Goal: Task Accomplishment & Management: Manage account settings

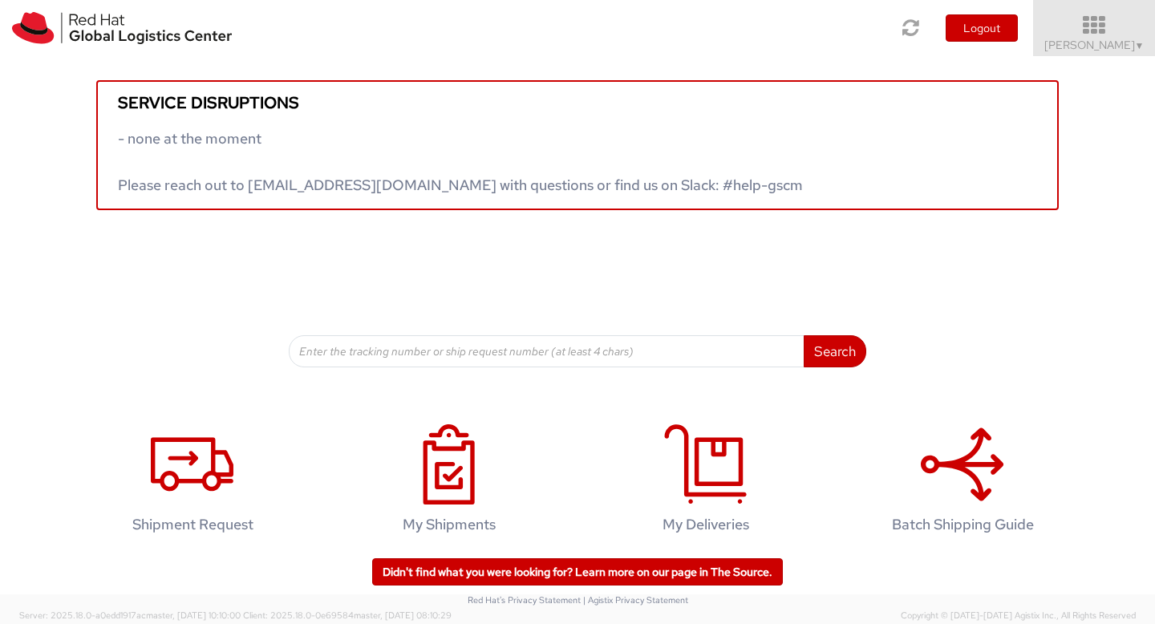
click at [1086, 36] on icon at bounding box center [1094, 25] width 140 height 22
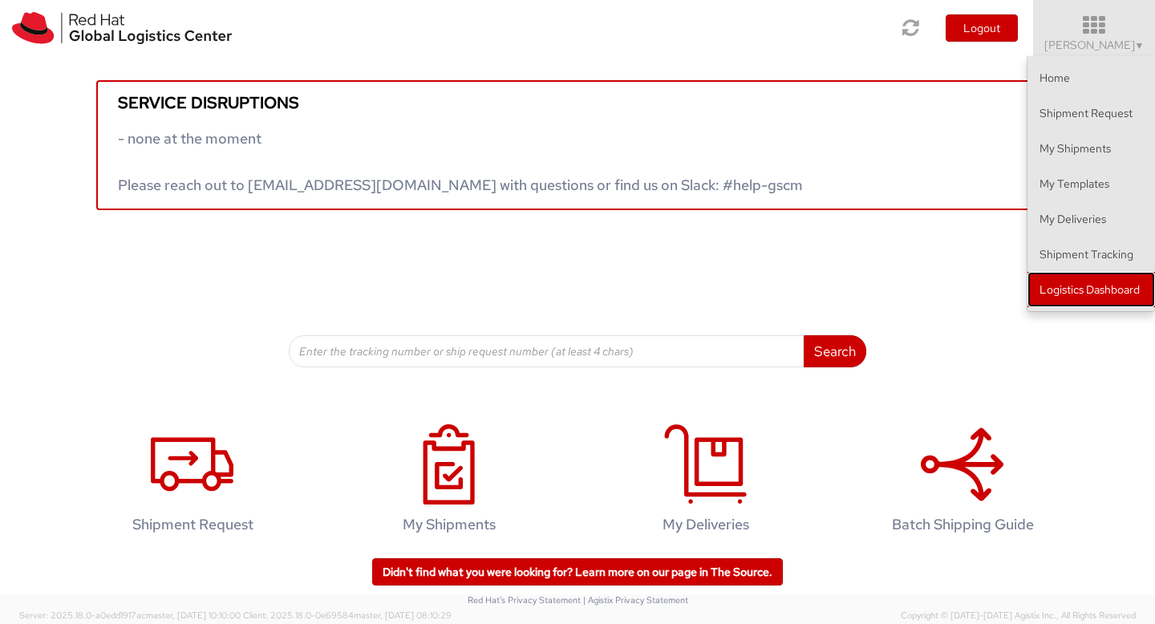
click at [1120, 294] on link "Logistics Dashboard" at bounding box center [1091, 289] width 128 height 35
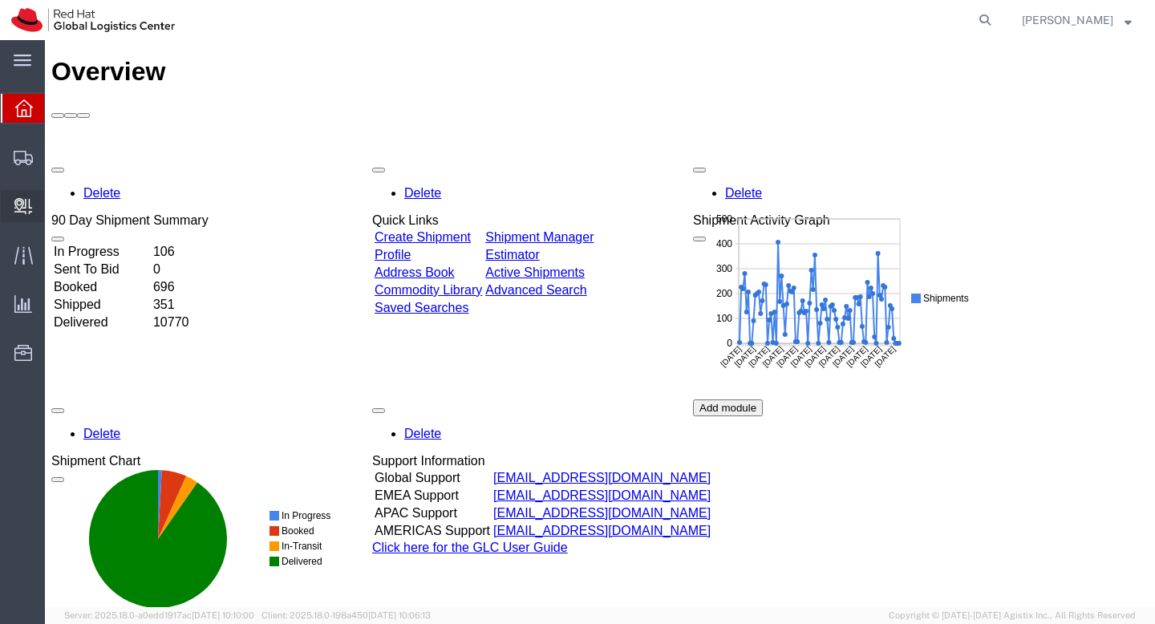
click at [0, 0] on span "Create Delivery" at bounding box center [0, 0] width 0 height 0
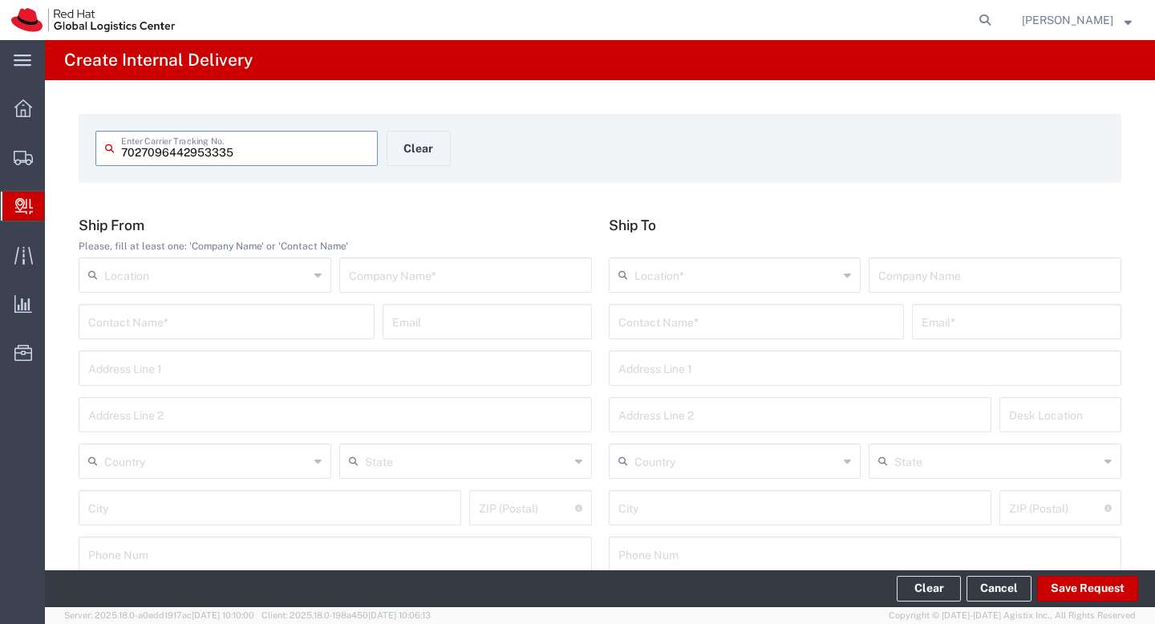
type input "7027096442953335"
click at [150, 280] on input "text" at bounding box center [206, 274] width 205 height 28
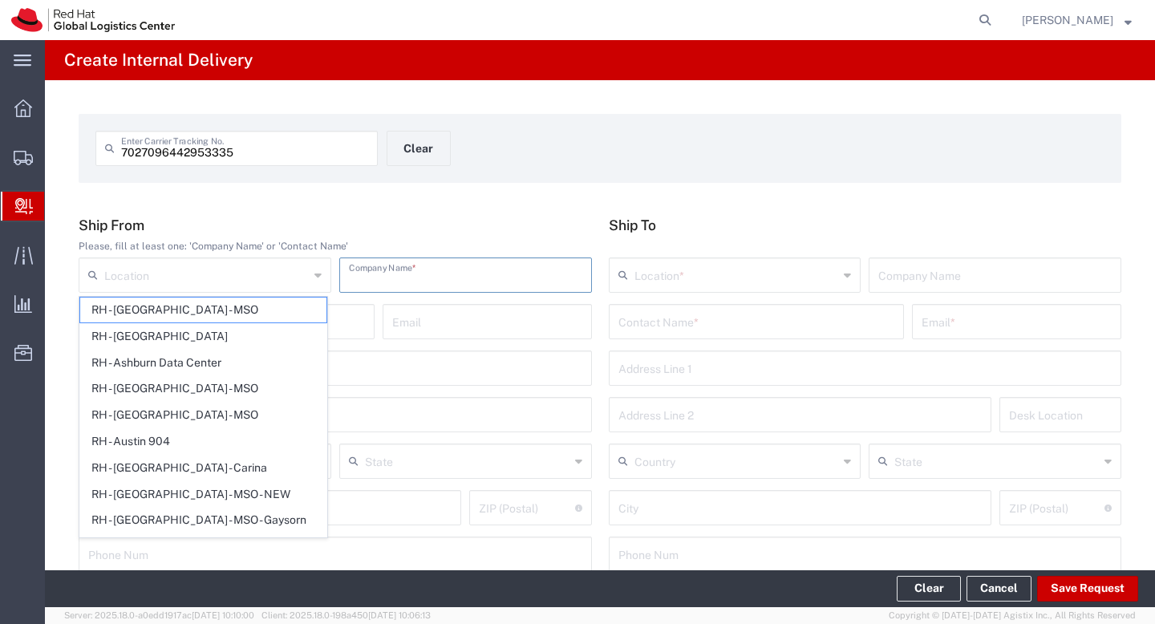
click at [386, 268] on input "text" at bounding box center [465, 274] width 233 height 28
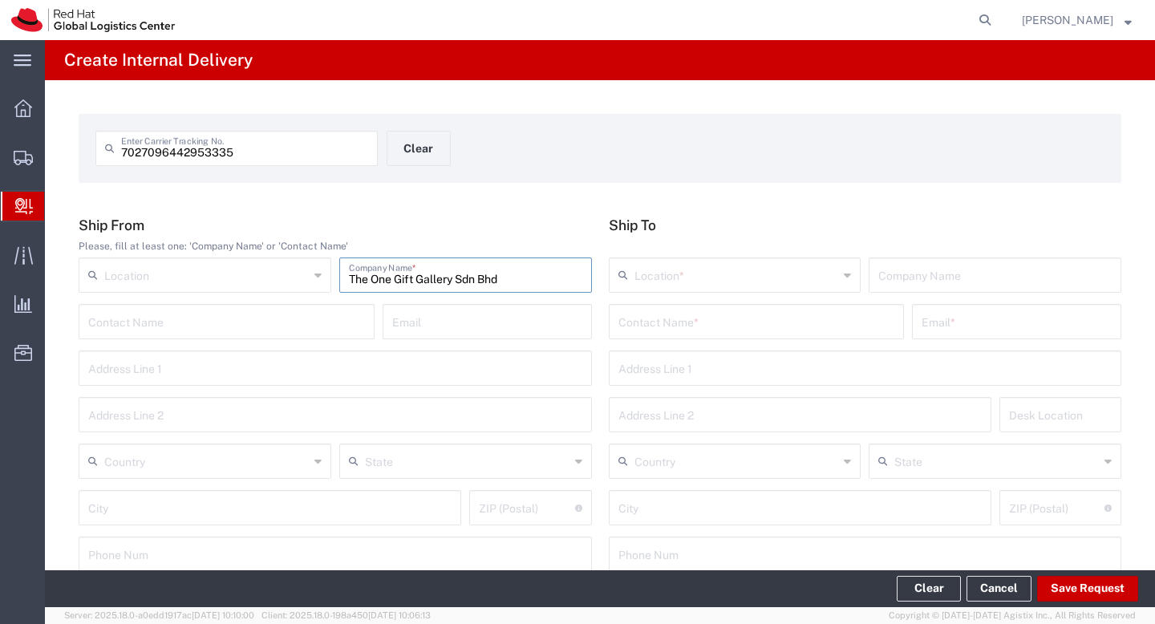
type input "The One Gift Gallery Sdn Bhd"
click at [257, 326] on input "text" at bounding box center [226, 320] width 277 height 28
click at [410, 325] on input "text" at bounding box center [487, 320] width 190 height 28
click at [324, 363] on input "text" at bounding box center [335, 367] width 494 height 28
type input "[STREET_ADDRESS]"
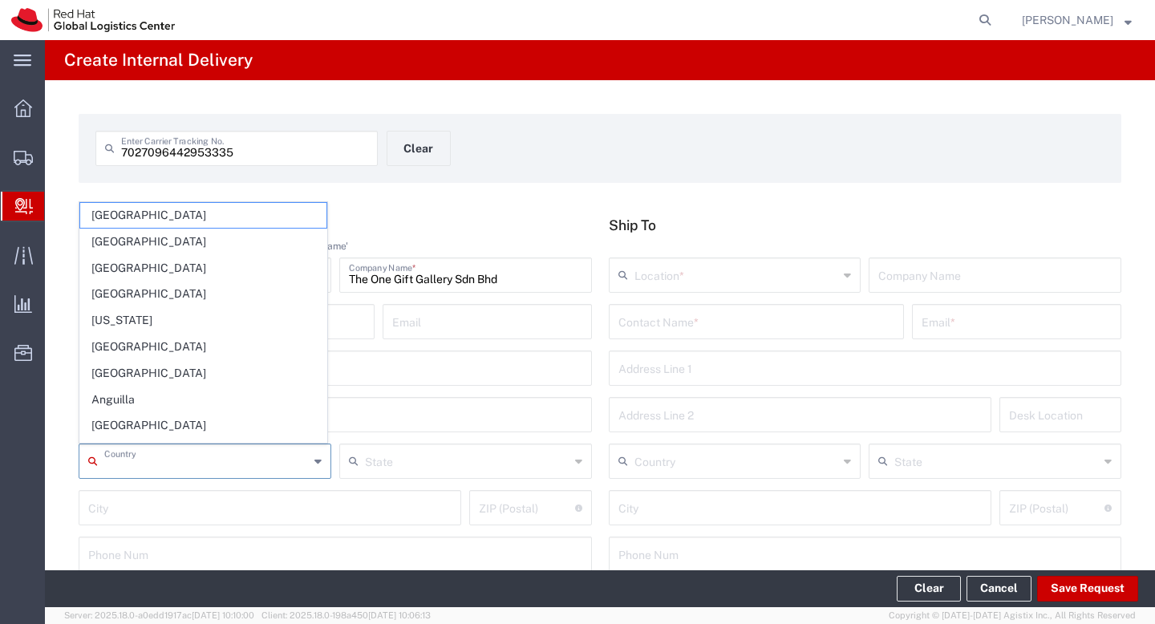
click at [175, 466] on input "text" at bounding box center [206, 460] width 205 height 28
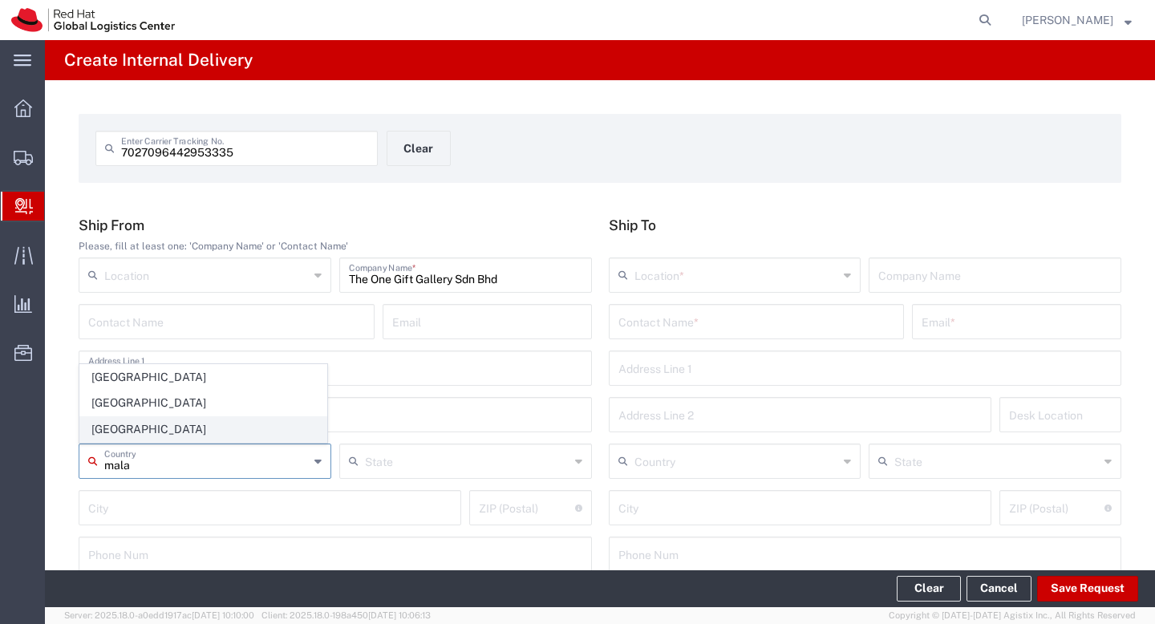
click at [170, 425] on span "[GEOGRAPHIC_DATA]" at bounding box center [203, 429] width 246 height 25
type input "[GEOGRAPHIC_DATA]"
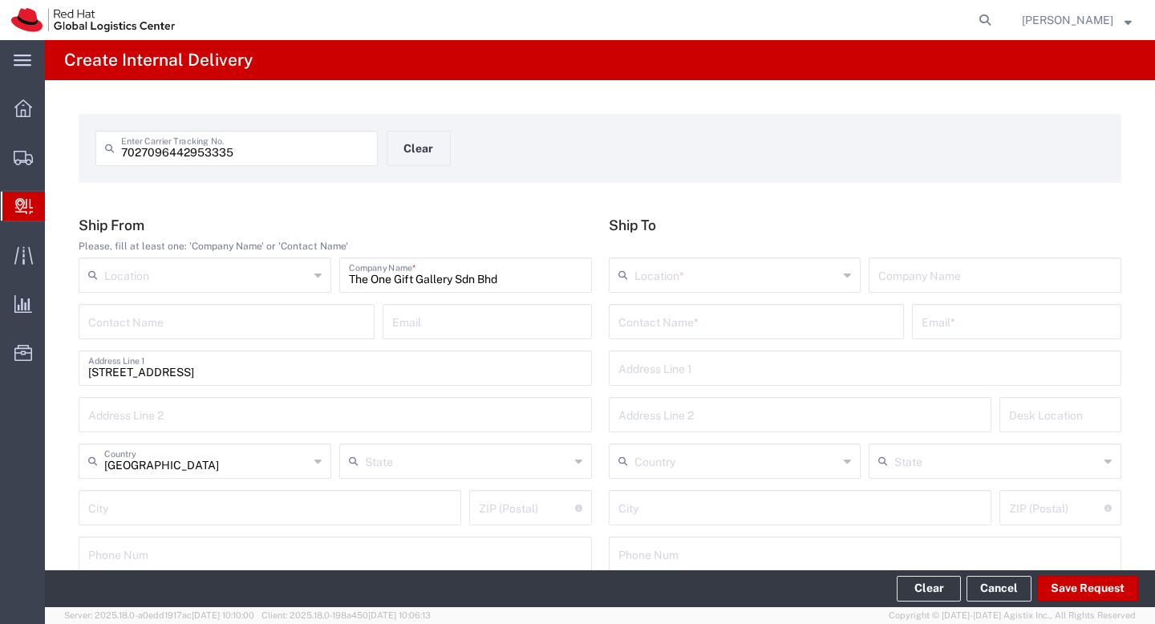
click at [397, 467] on input "text" at bounding box center [467, 460] width 205 height 28
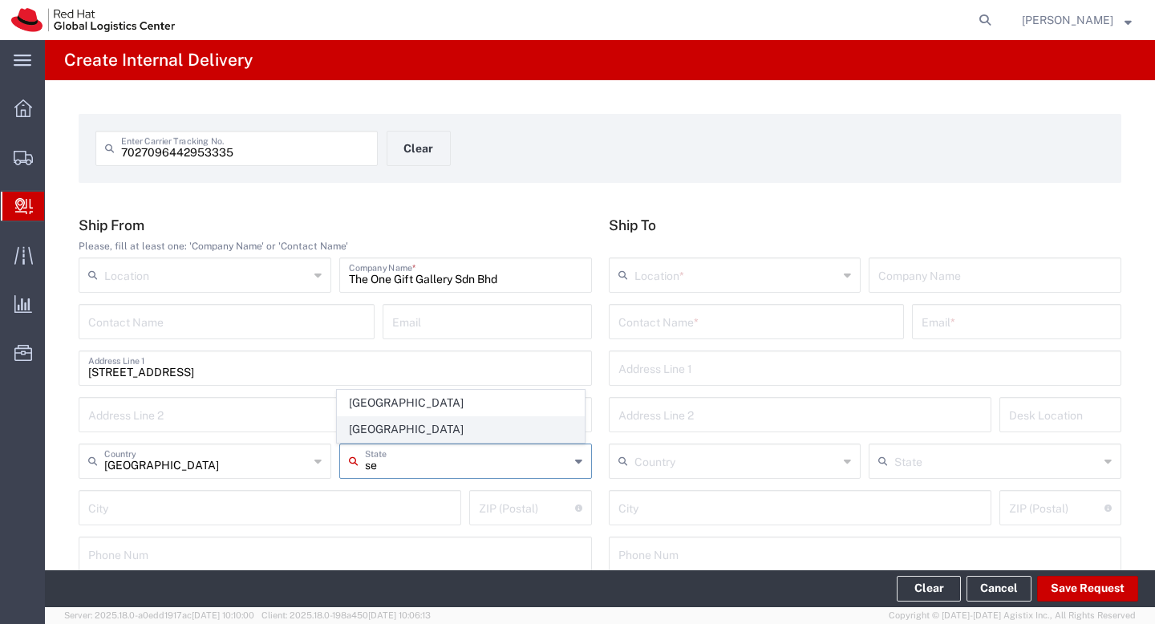
click at [406, 432] on span "[GEOGRAPHIC_DATA]" at bounding box center [461, 429] width 246 height 25
type input "[GEOGRAPHIC_DATA]"
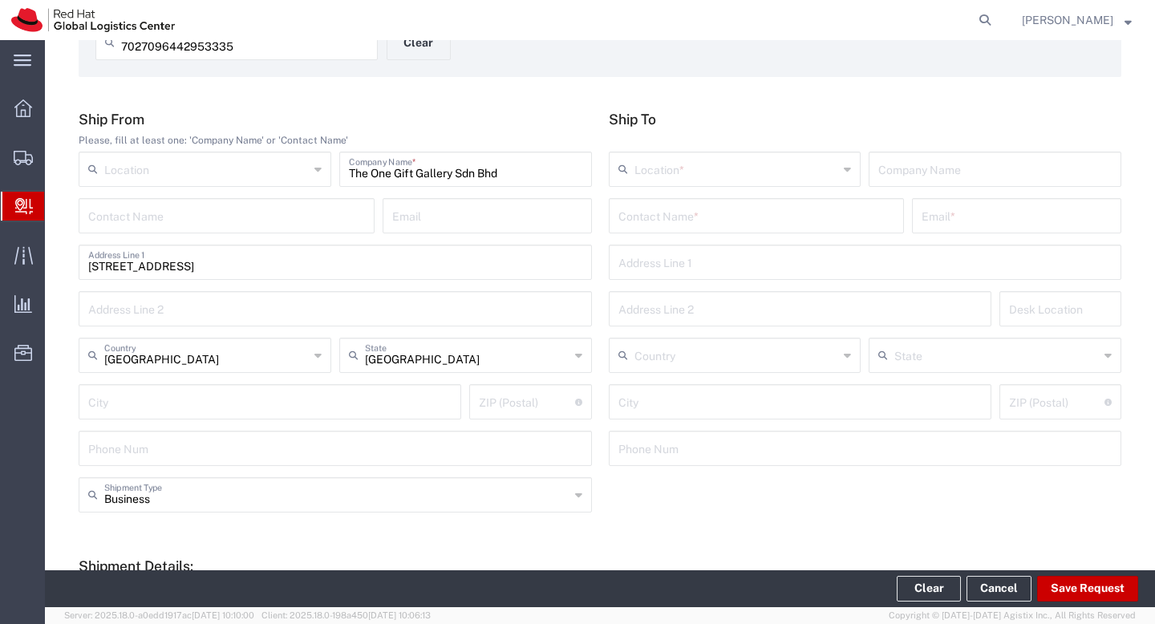
scroll to position [109, 0]
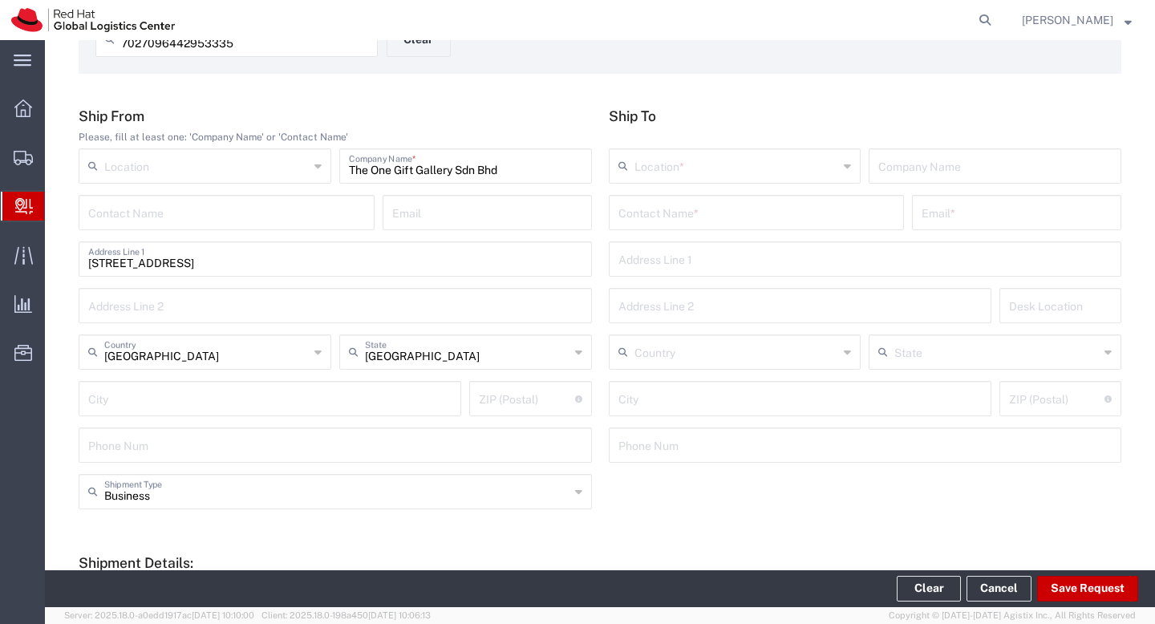
click at [247, 397] on input "text" at bounding box center [269, 397] width 363 height 28
type input "[PERSON_NAME] [PERSON_NAME]"
click at [511, 401] on input "undefined" at bounding box center [526, 397] width 95 height 28
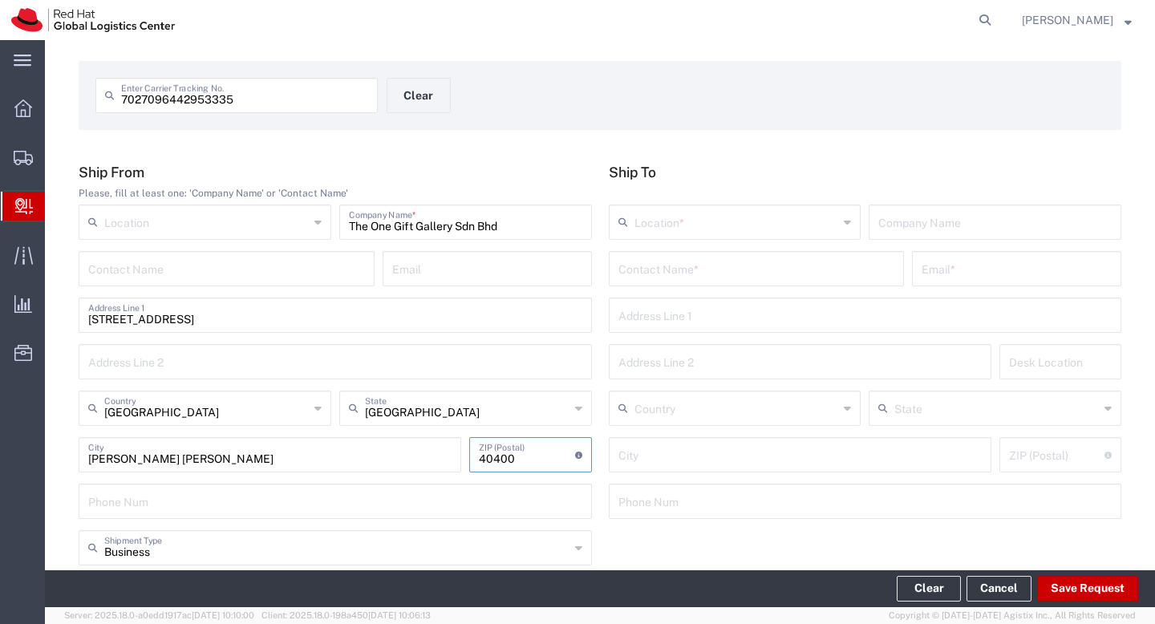
scroll to position [0, 0]
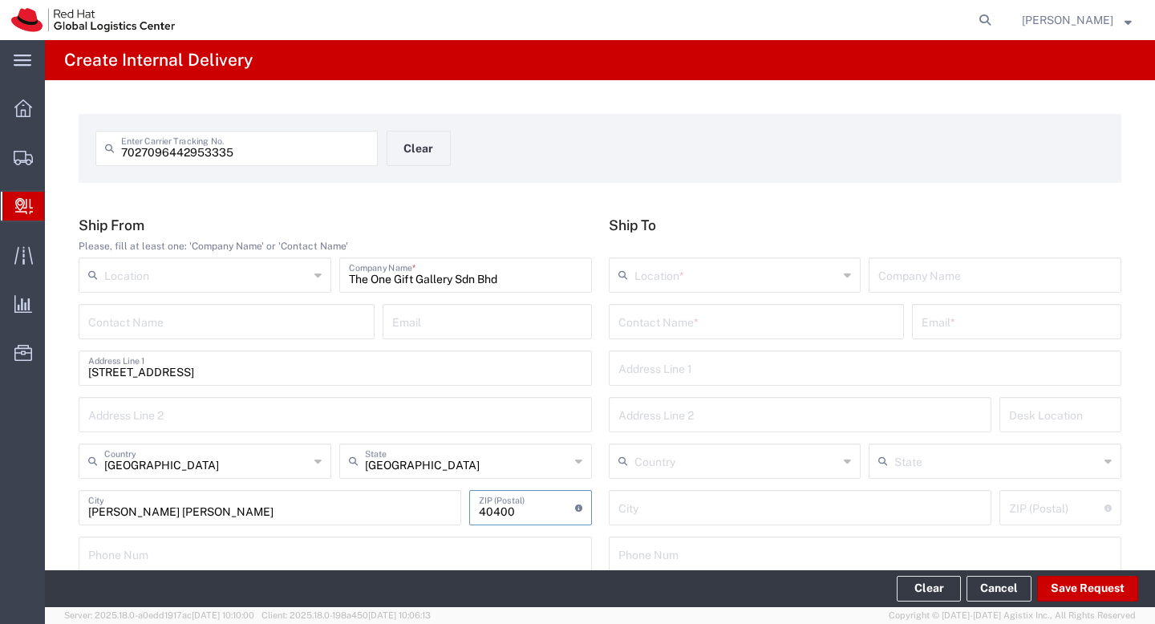
type input "40400"
click at [711, 279] on input "text" at bounding box center [736, 274] width 205 height 28
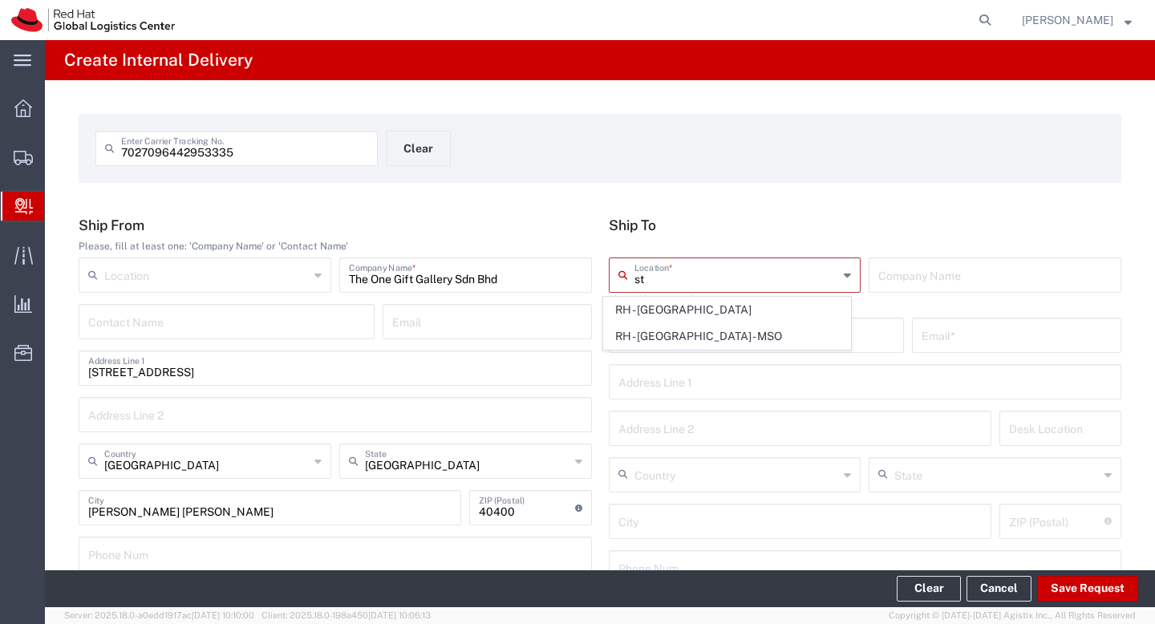
type input "s"
drag, startPoint x: 702, startPoint y: 359, endPoint x: 871, endPoint y: 302, distance: 178.3
click at [702, 359] on span "RH - [GEOGRAPHIC_DATA]" at bounding box center [727, 362] width 246 height 25
type input "RH - [GEOGRAPHIC_DATA]"
type input "Red Hat Malaysia Sdn Bhd"
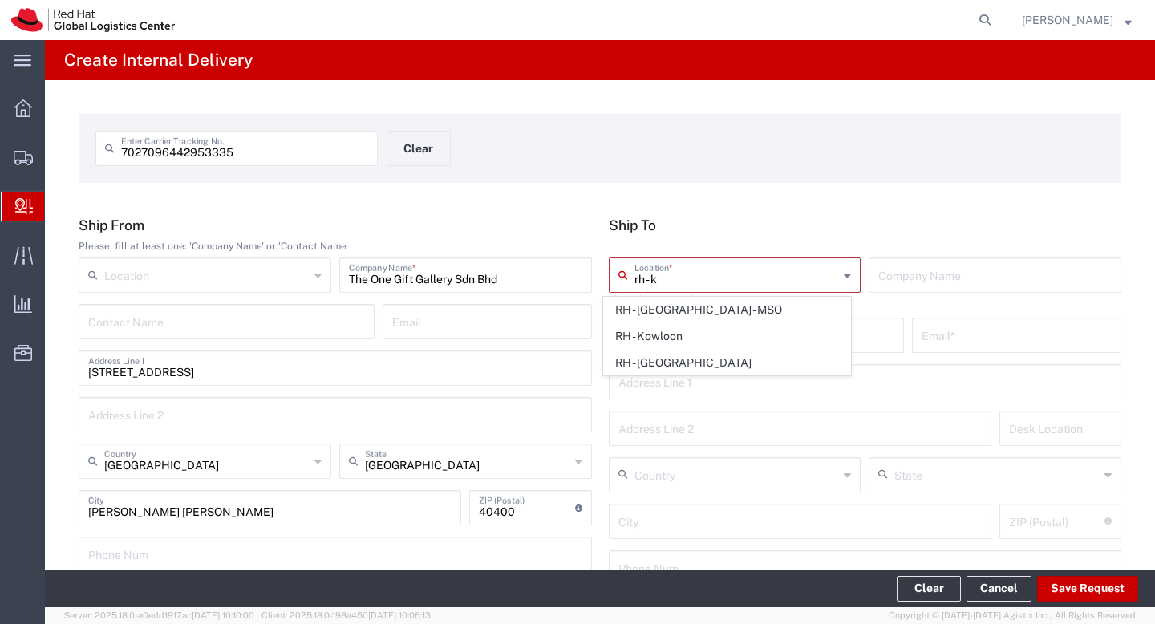
type input "Suite [GEOGRAPHIC_DATA]"
type input "MV City, [PERSON_NAME]"
type input "[GEOGRAPHIC_DATA]"
type input "59200"
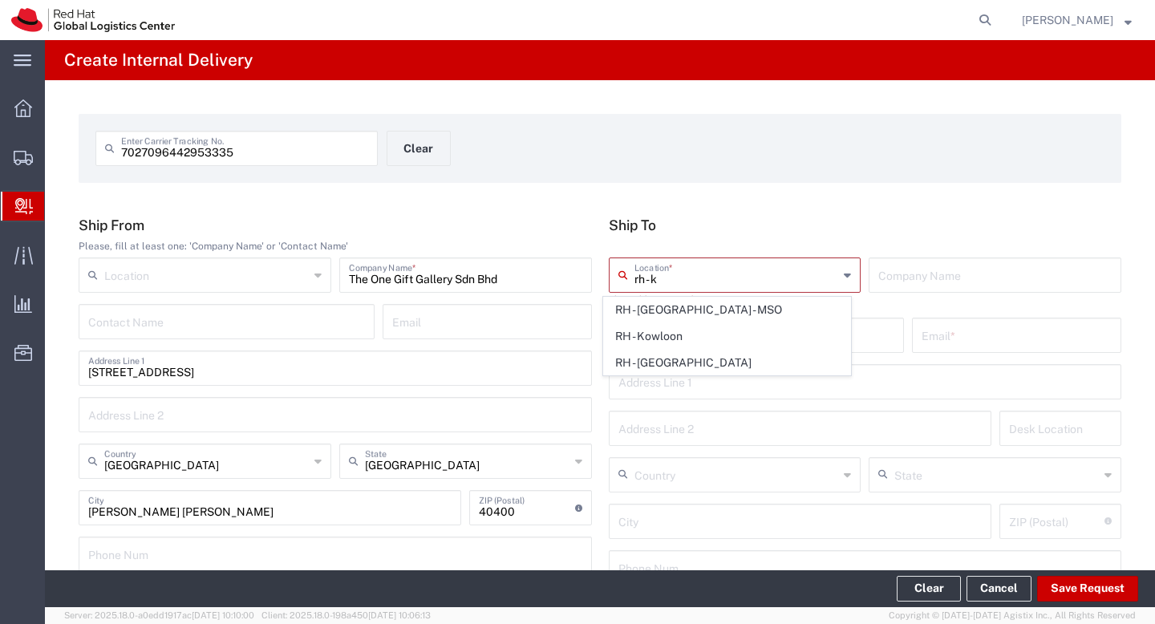
type input "60327330501"
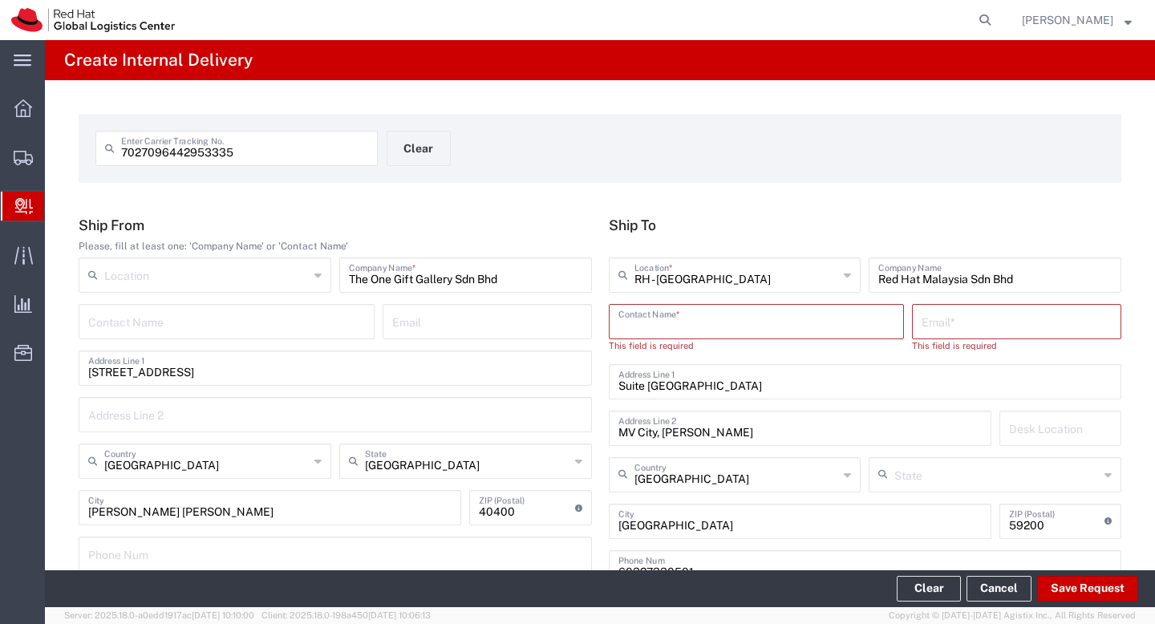
click at [792, 322] on input "text" at bounding box center [756, 320] width 277 height 28
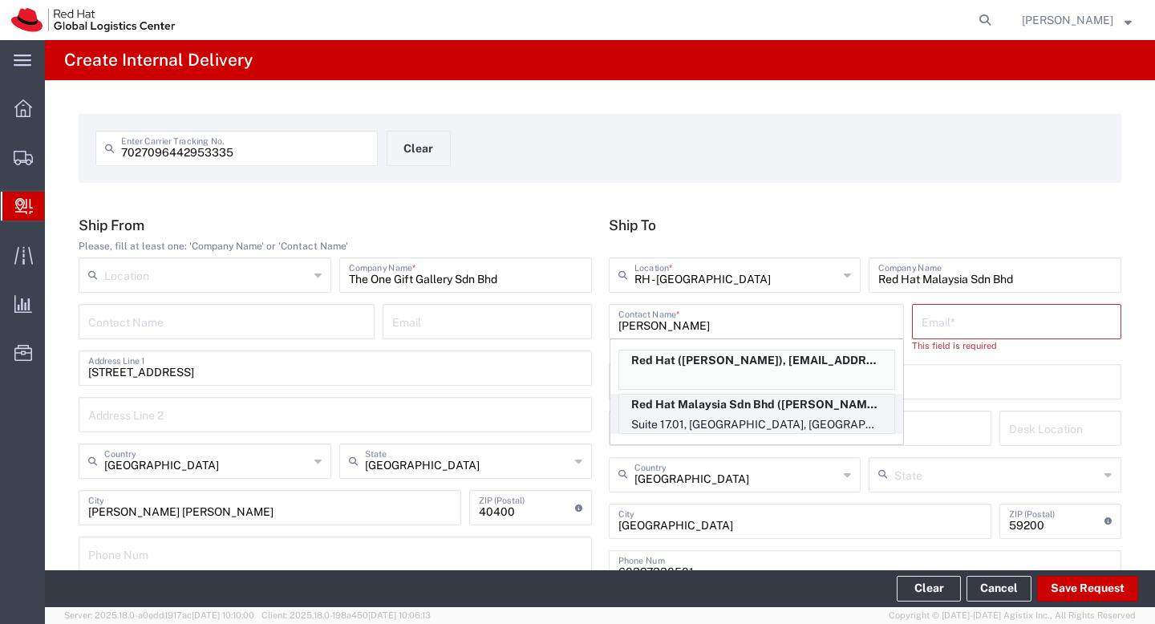
click at [766, 418] on p "Suite 17.01, [GEOGRAPHIC_DATA], [GEOGRAPHIC_DATA], [PERSON_NAME][GEOGRAPHIC_DAT…" at bounding box center [756, 425] width 275 height 20
type input "[PERSON_NAME]"
type input "[PERSON_NAME][EMAIL_ADDRESS][DOMAIN_NAME]"
type input "FLEX"
type input "60327330562"
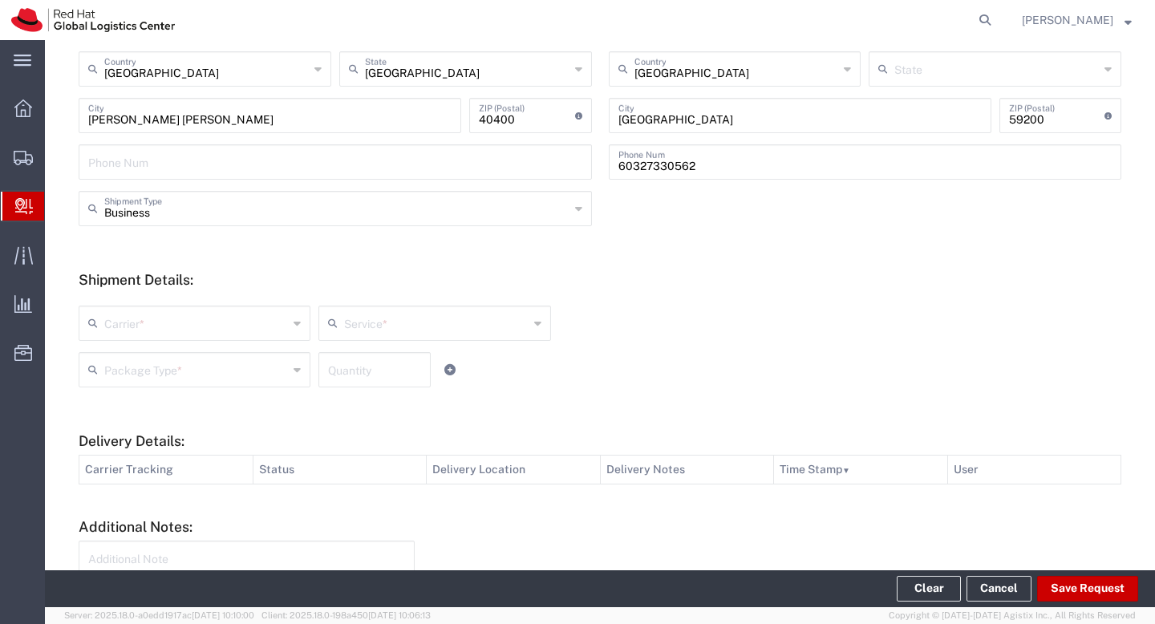
scroll to position [395, 0]
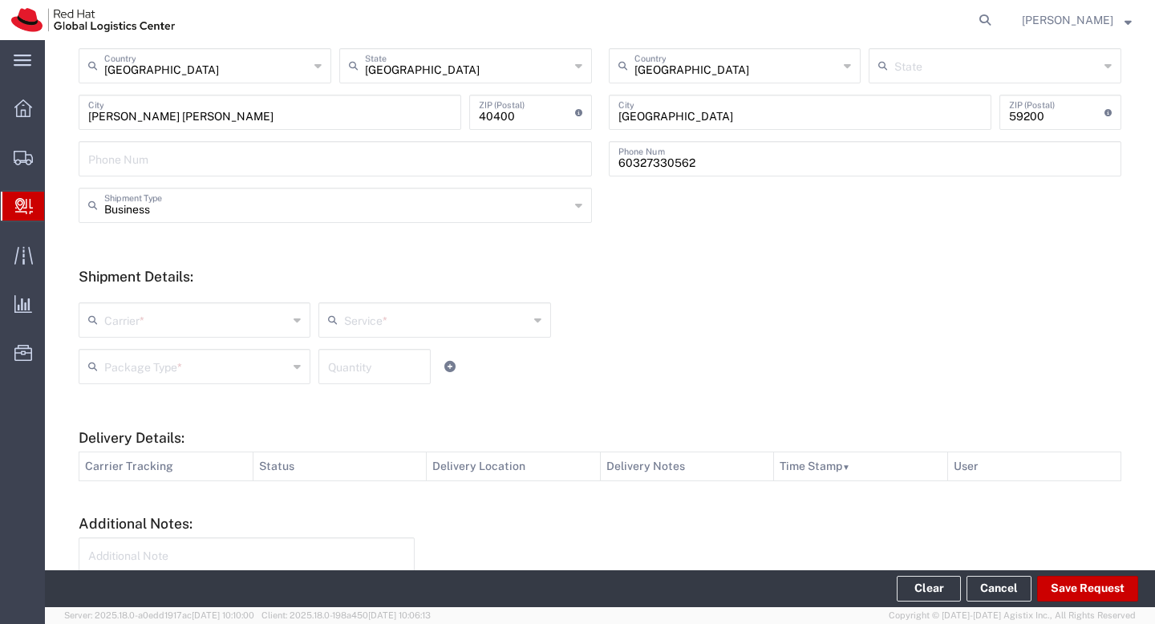
click at [165, 321] on input "text" at bounding box center [196, 319] width 184 height 28
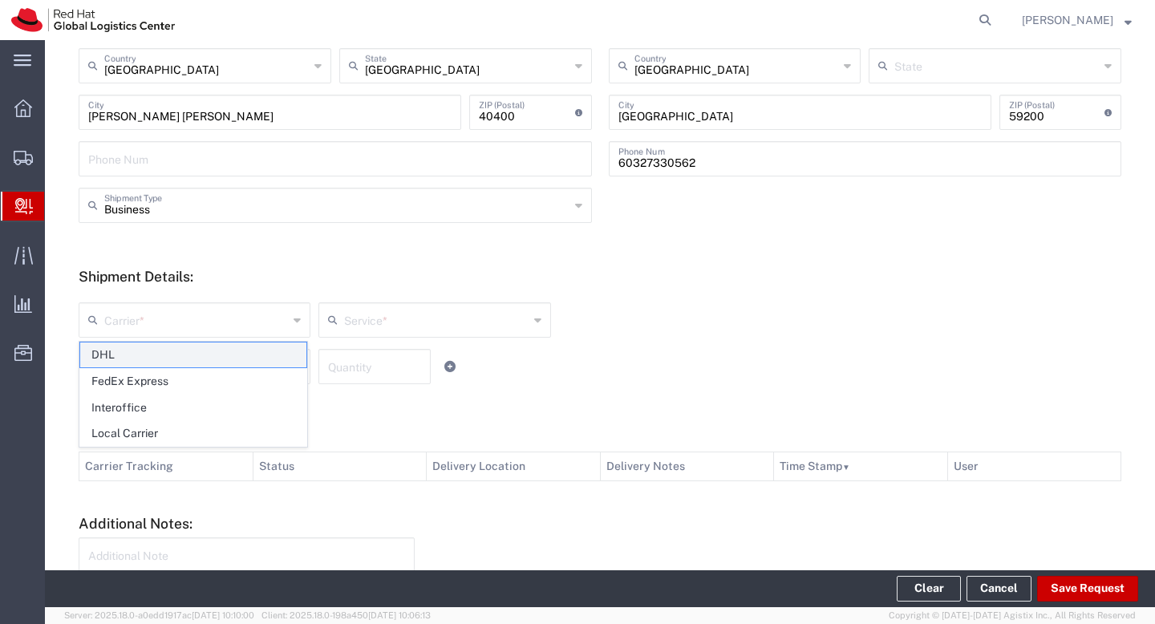
click at [157, 350] on span "DHL" at bounding box center [193, 354] width 226 height 25
type input "DHL"
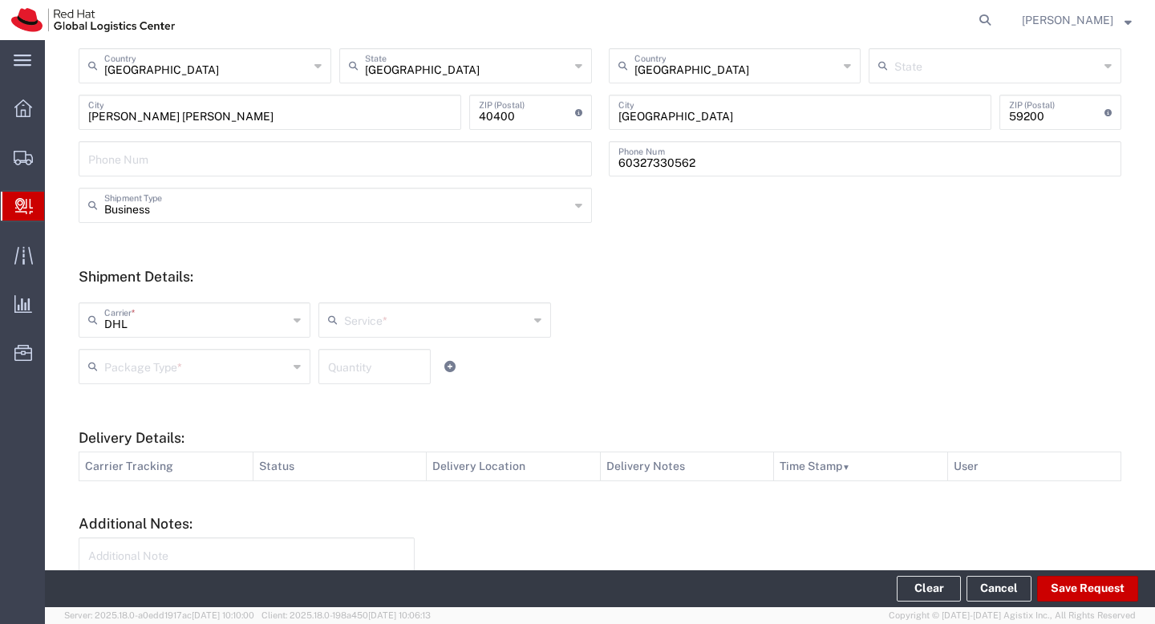
click at [196, 364] on input "text" at bounding box center [196, 365] width 184 height 28
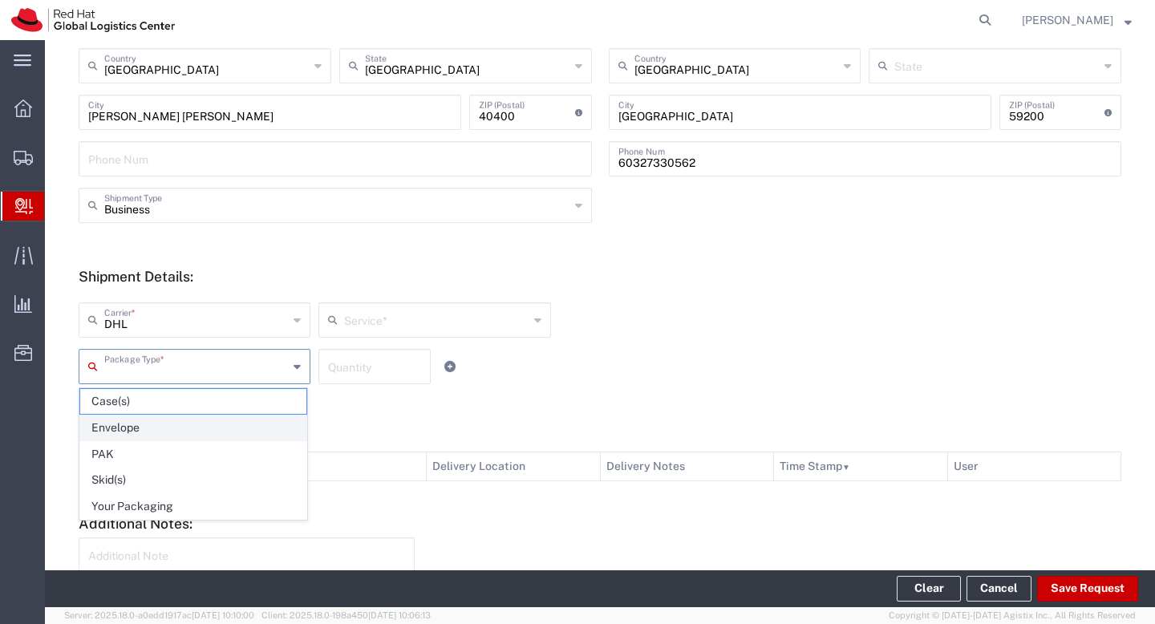
click at [175, 423] on span "Envelope" at bounding box center [193, 427] width 226 height 25
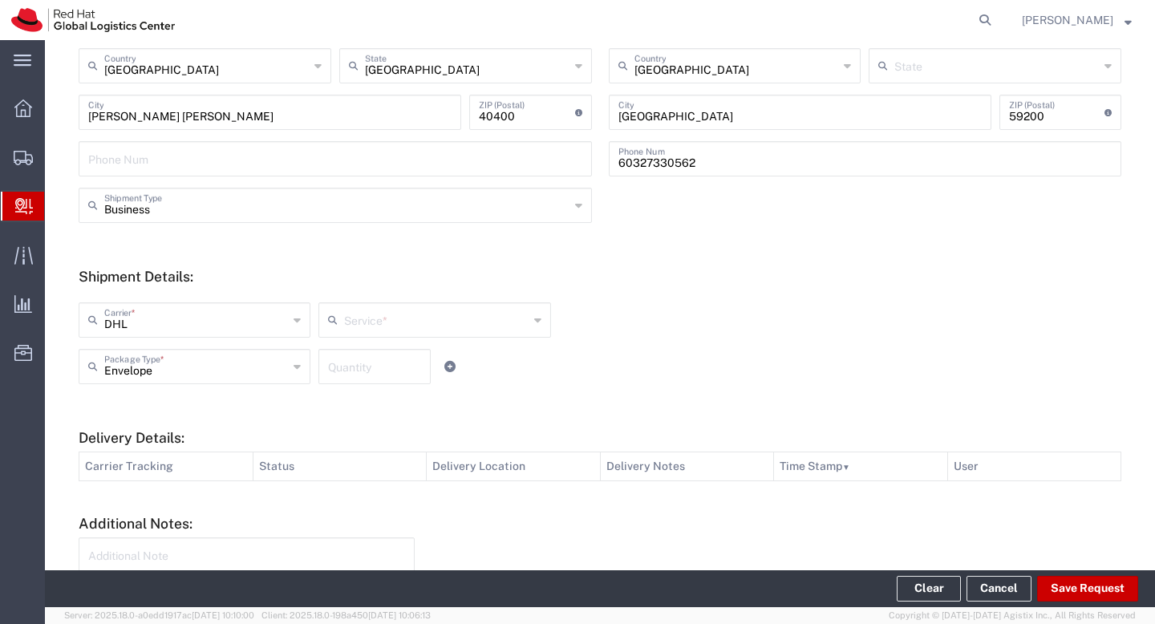
click at [233, 384] on div "Envelope Package Type * Case(s) Envelope PAK Skid(s) Your Packaging Quantity" at bounding box center [435, 372] width 720 height 47
type input "Envelope"
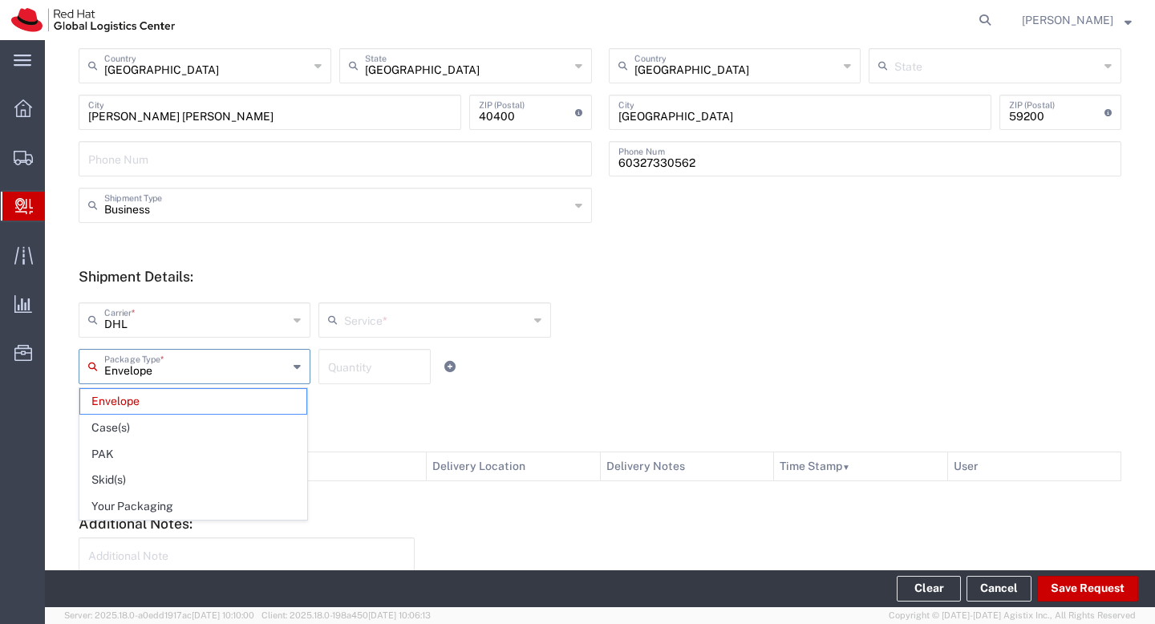
click at [237, 374] on input "Envelope" at bounding box center [196, 365] width 184 height 28
click at [213, 400] on span "Envelope" at bounding box center [193, 401] width 226 height 25
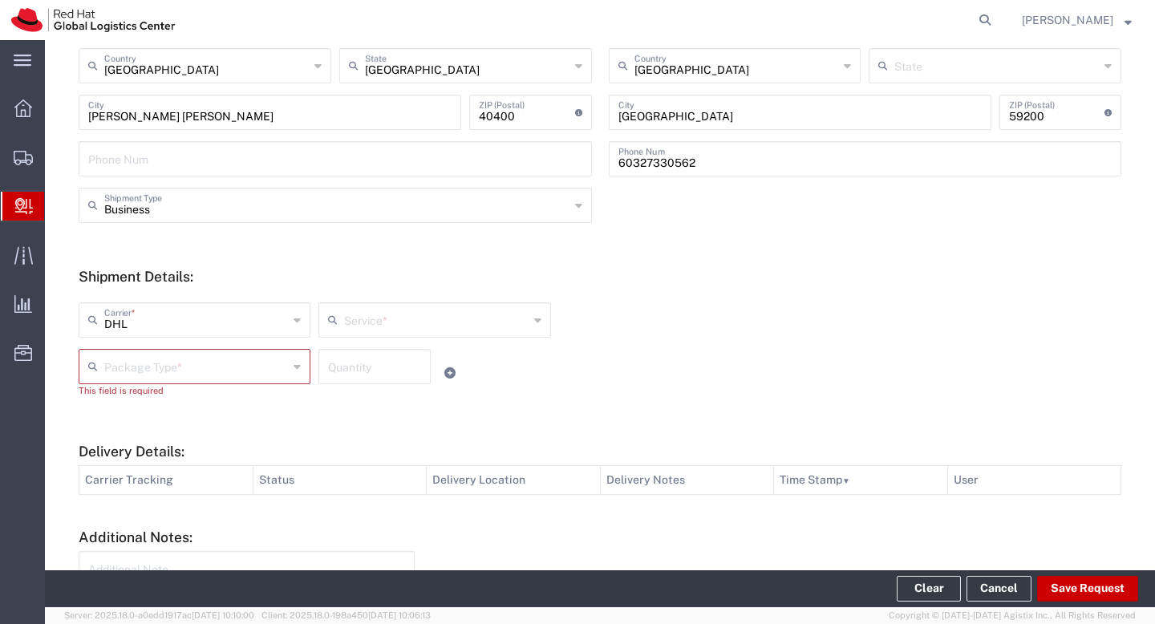
click at [217, 377] on input "text" at bounding box center [196, 365] width 184 height 28
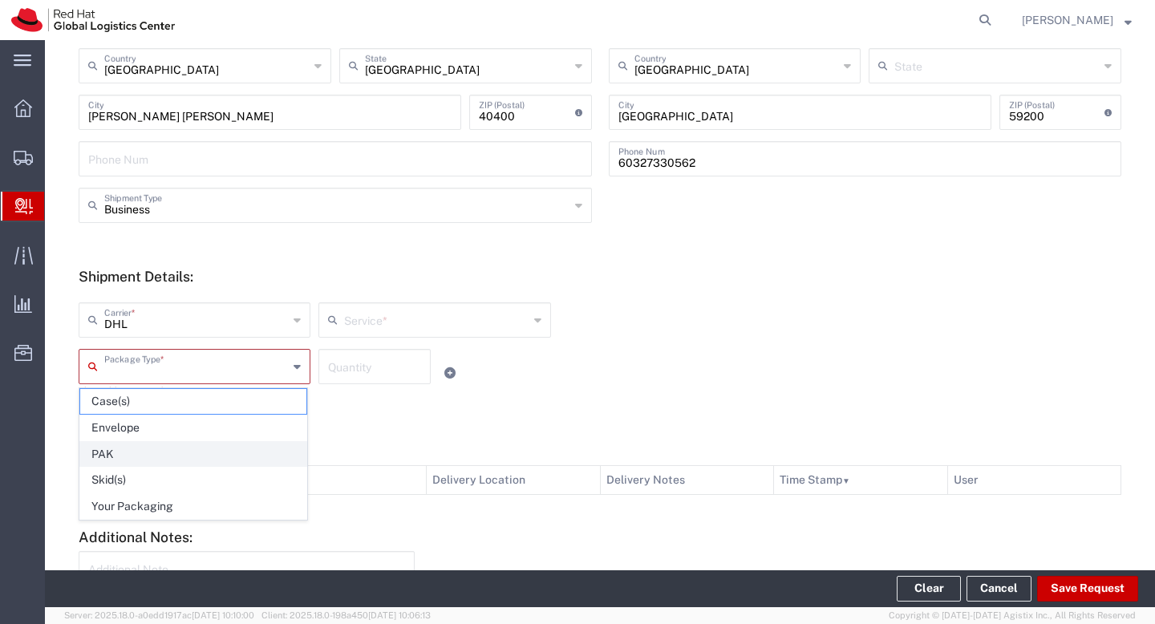
click at [186, 460] on span "PAK" at bounding box center [193, 454] width 226 height 25
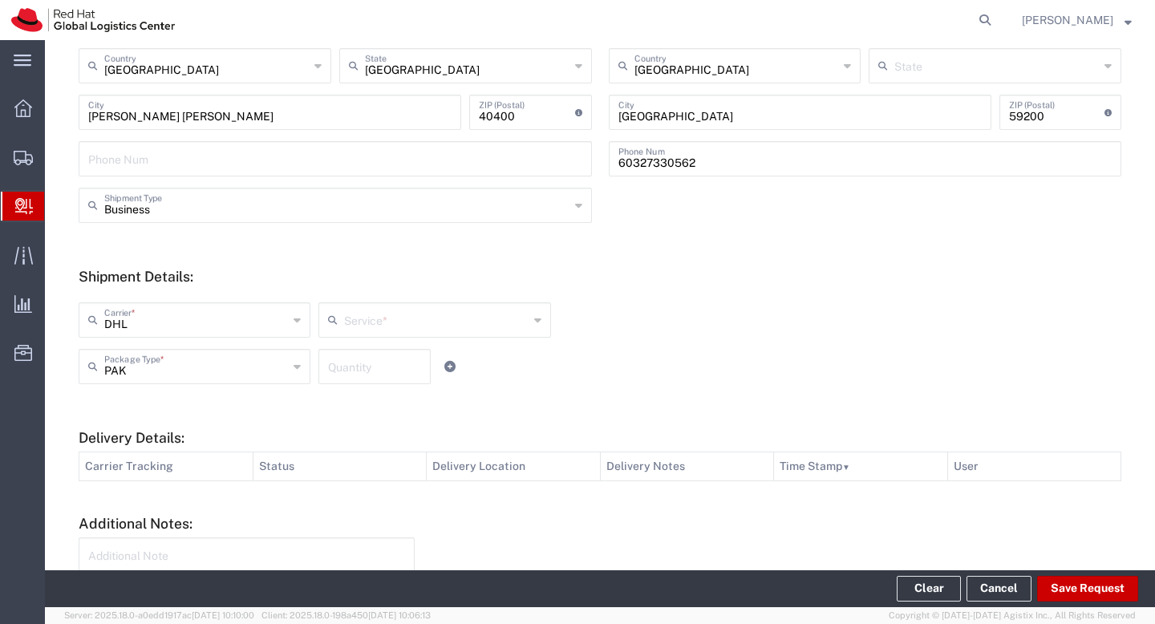
click at [375, 308] on input "text" at bounding box center [436, 319] width 184 height 28
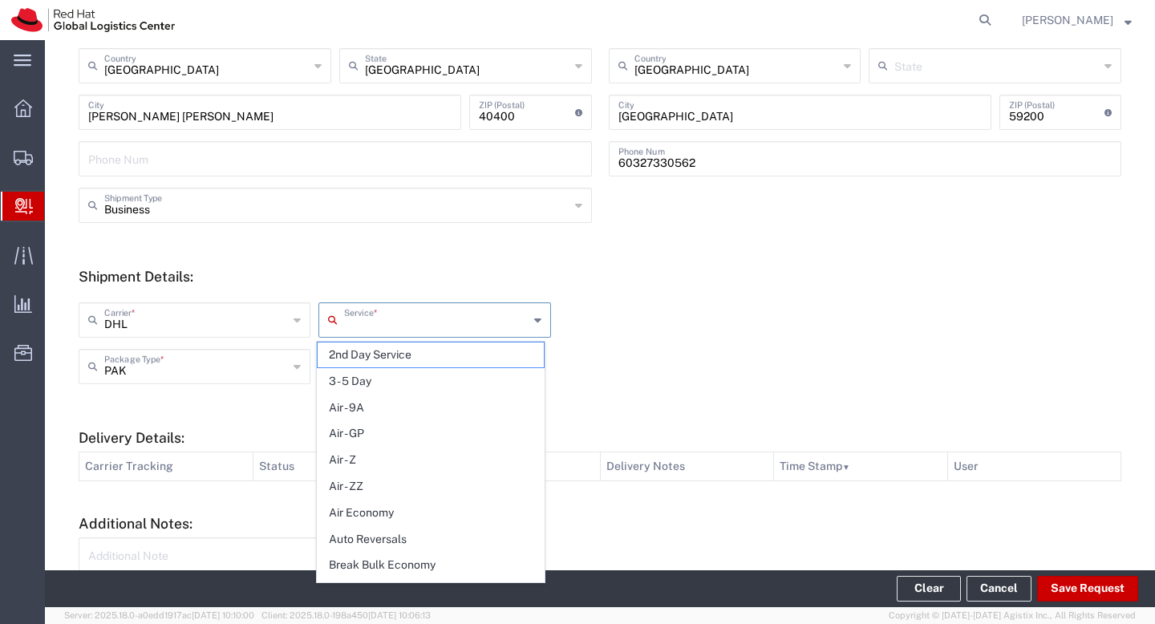
click at [229, 374] on input "PAK" at bounding box center [196, 365] width 184 height 28
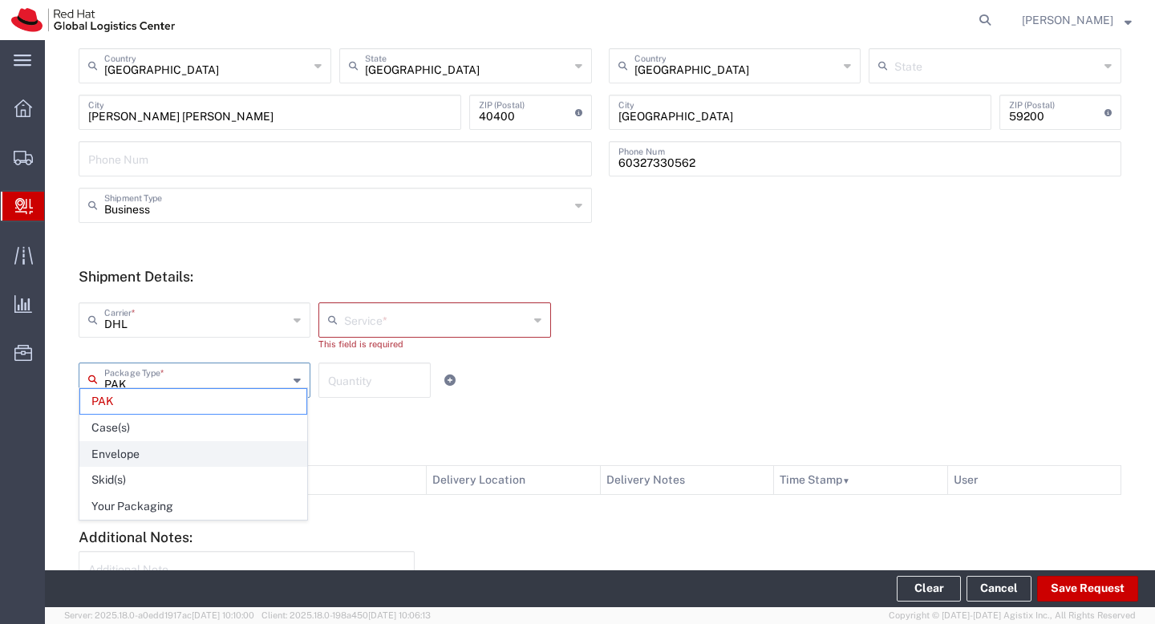
click at [194, 452] on span "Envelope" at bounding box center [193, 454] width 226 height 25
type input "Envelope"
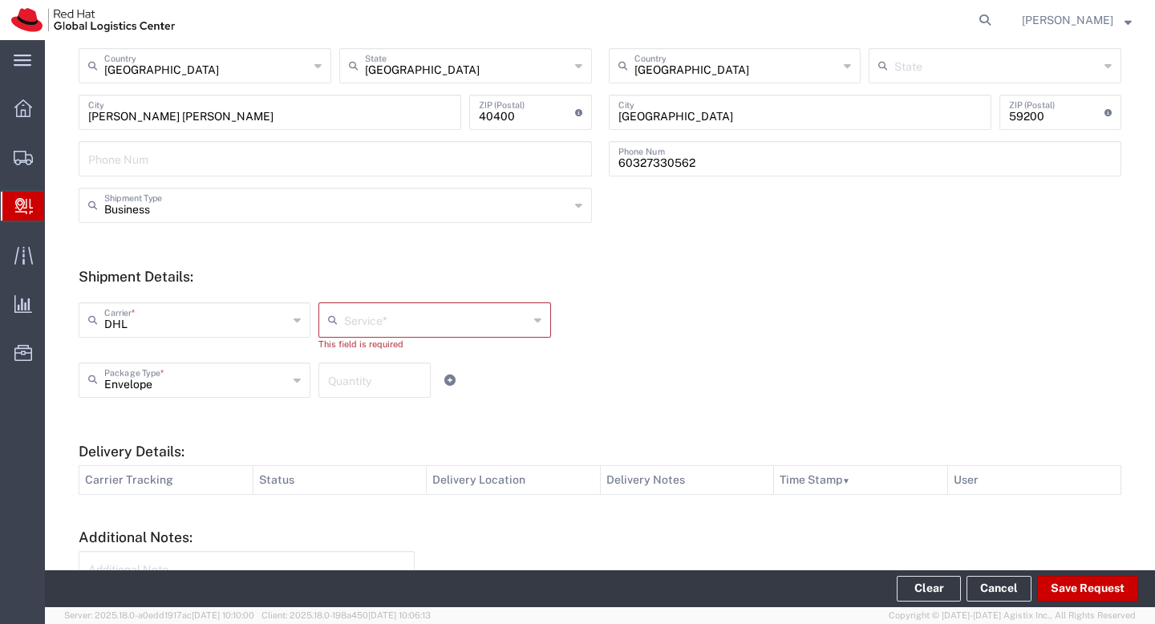
click at [400, 319] on input "text" at bounding box center [436, 319] width 184 height 28
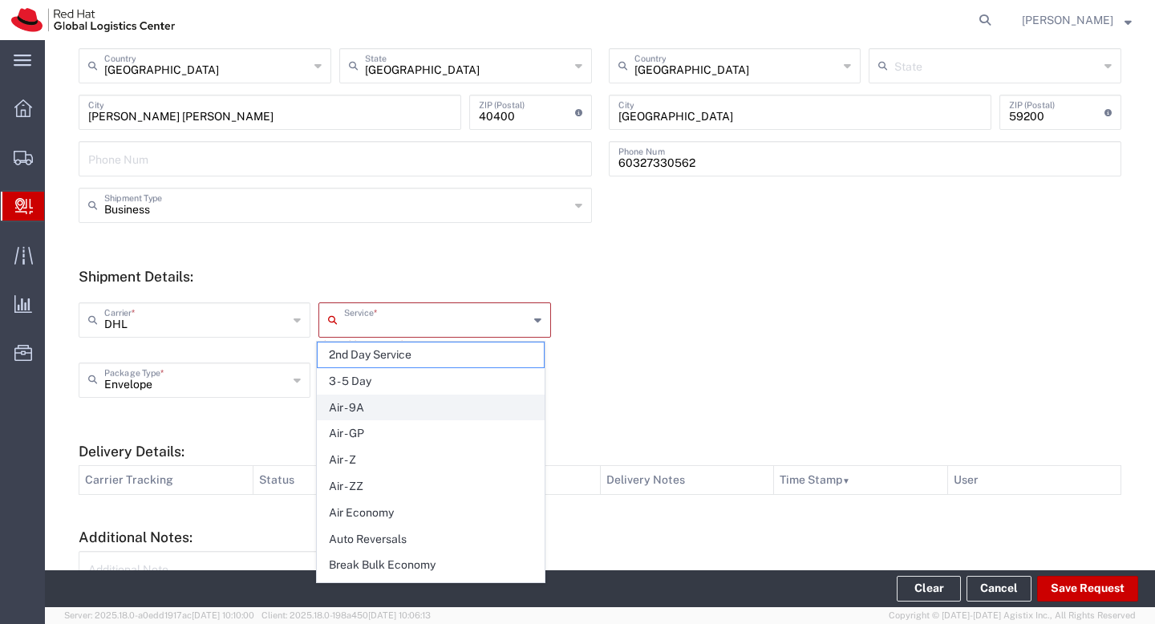
type input "e"
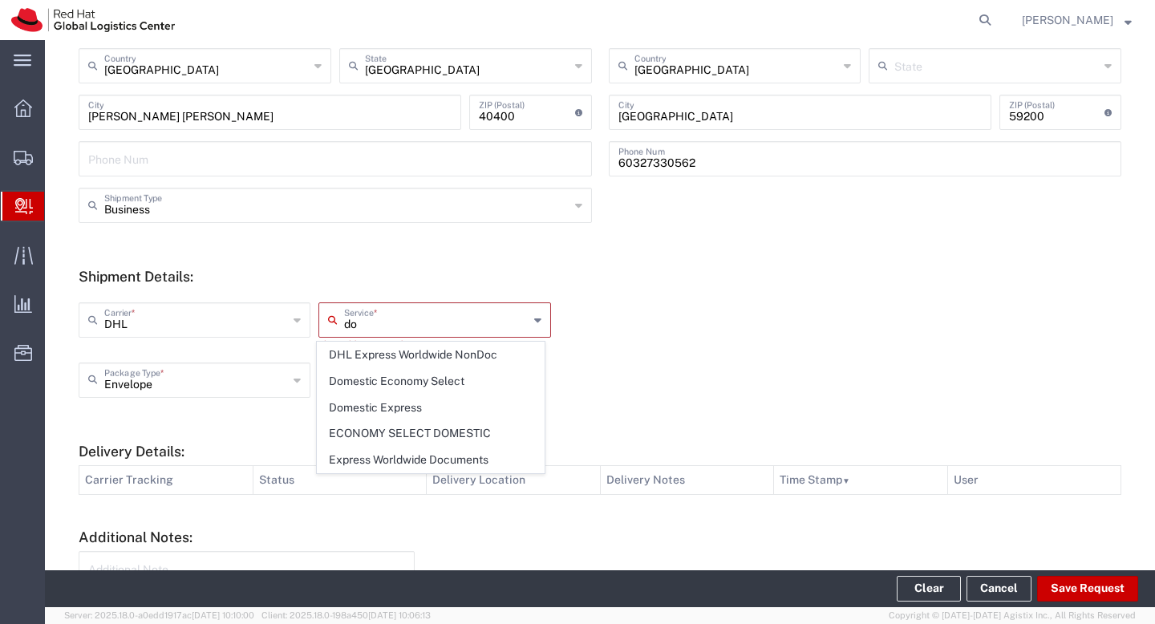
type input "d"
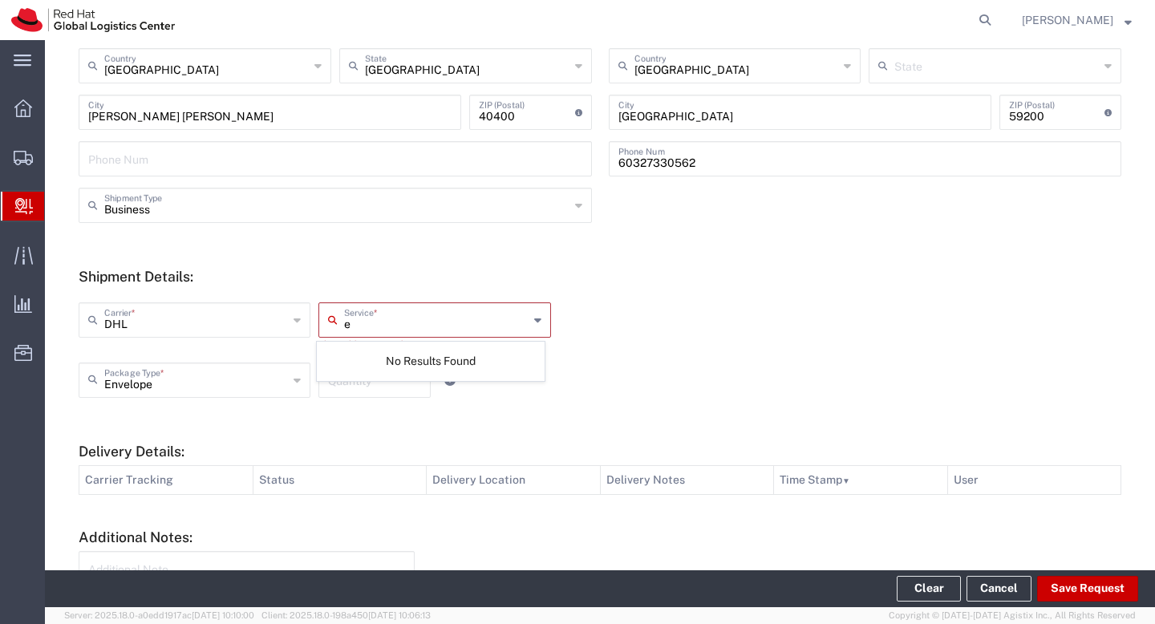
type input "e"
type input "c"
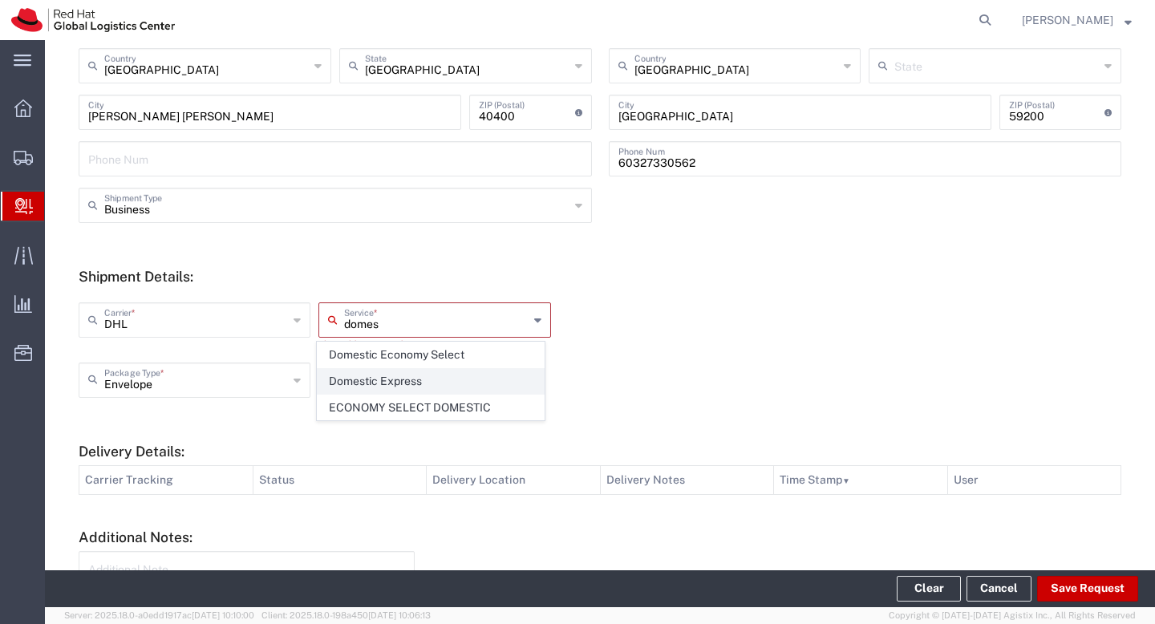
click at [396, 384] on span "Domestic Express" at bounding box center [431, 381] width 226 height 25
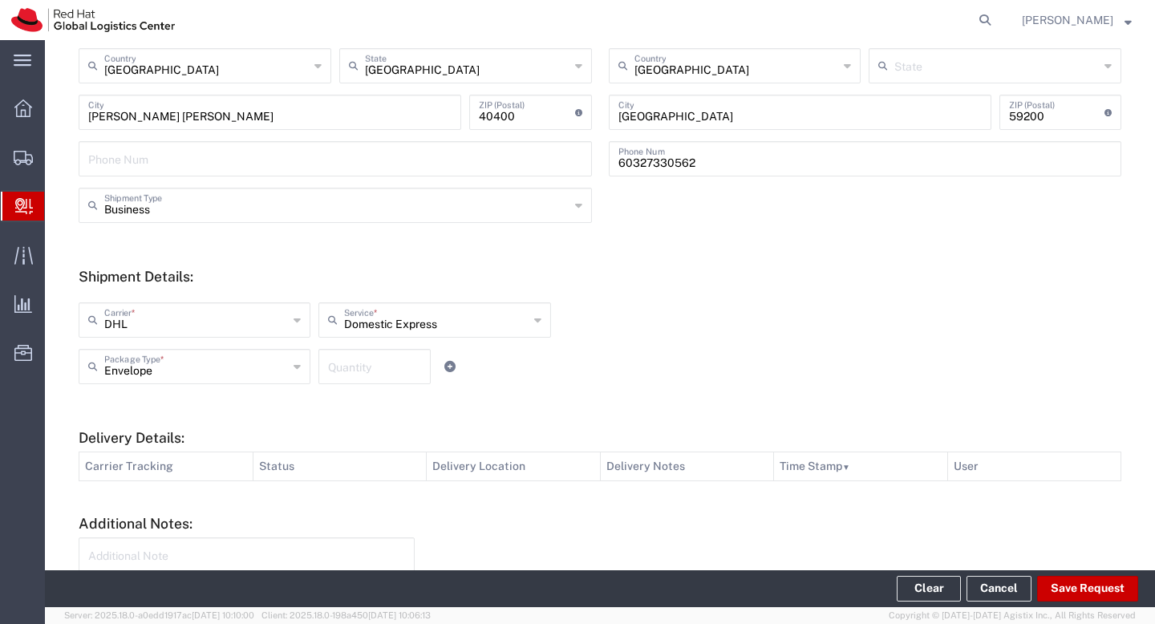
click at [525, 306] on div "Domestic Express Service *" at bounding box center [434, 319] width 232 height 35
type input "Domestic Express"
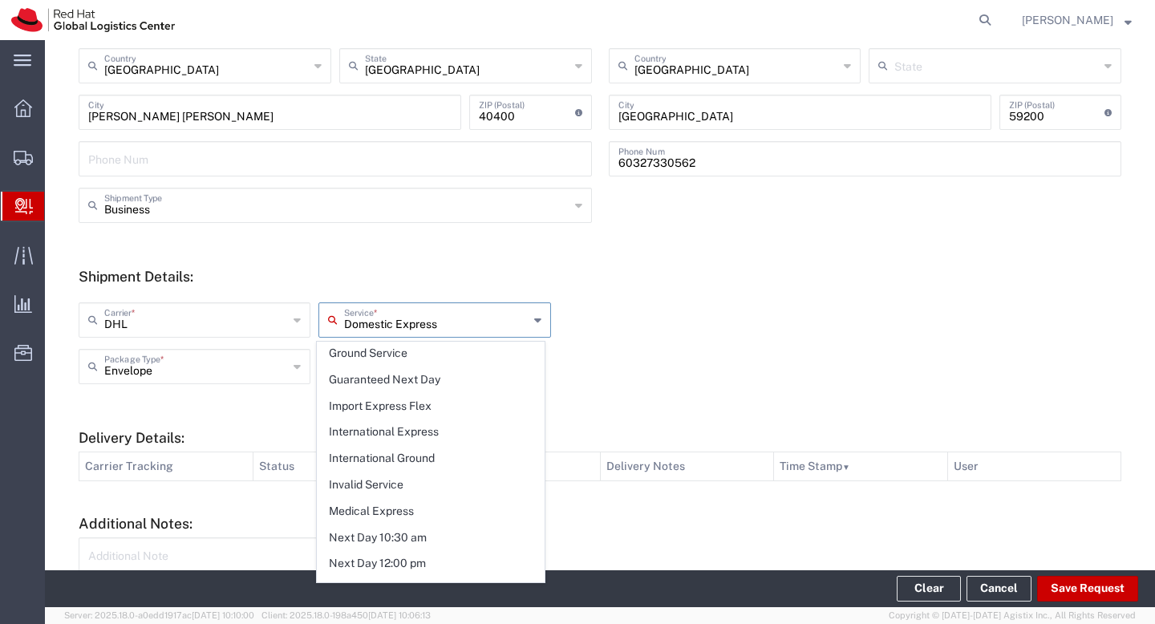
scroll to position [1363, 0]
click at [703, 354] on div "Envelope Package Type * PAK Case(s) Envelope Skid(s) Your Packaging Quantity" at bounding box center [435, 372] width 720 height 47
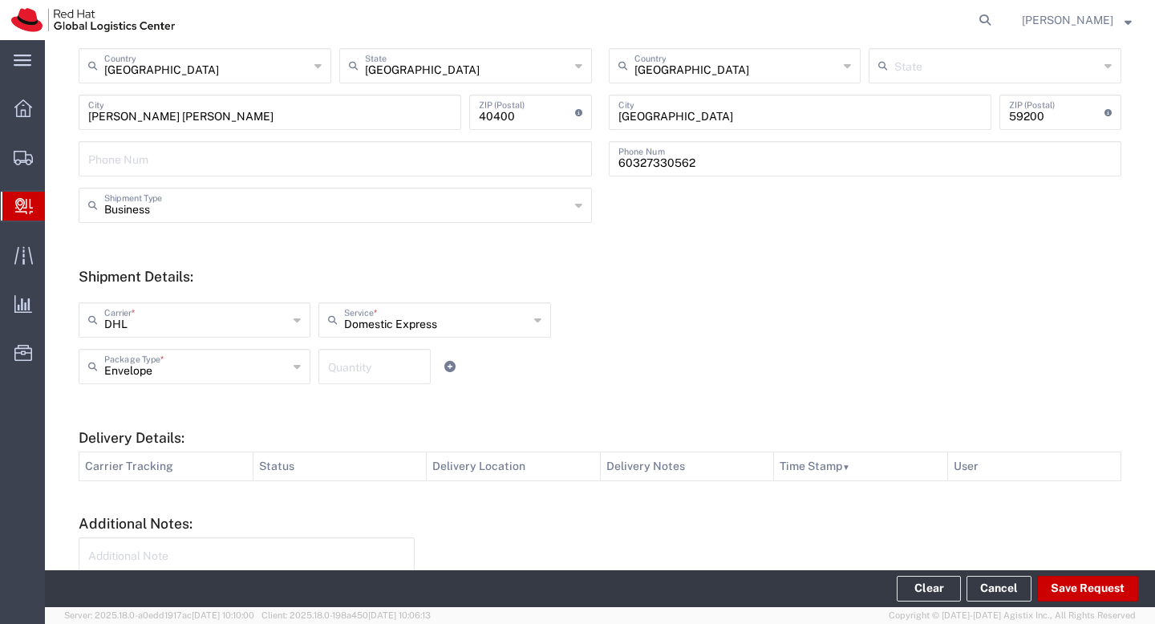
scroll to position [524, 0]
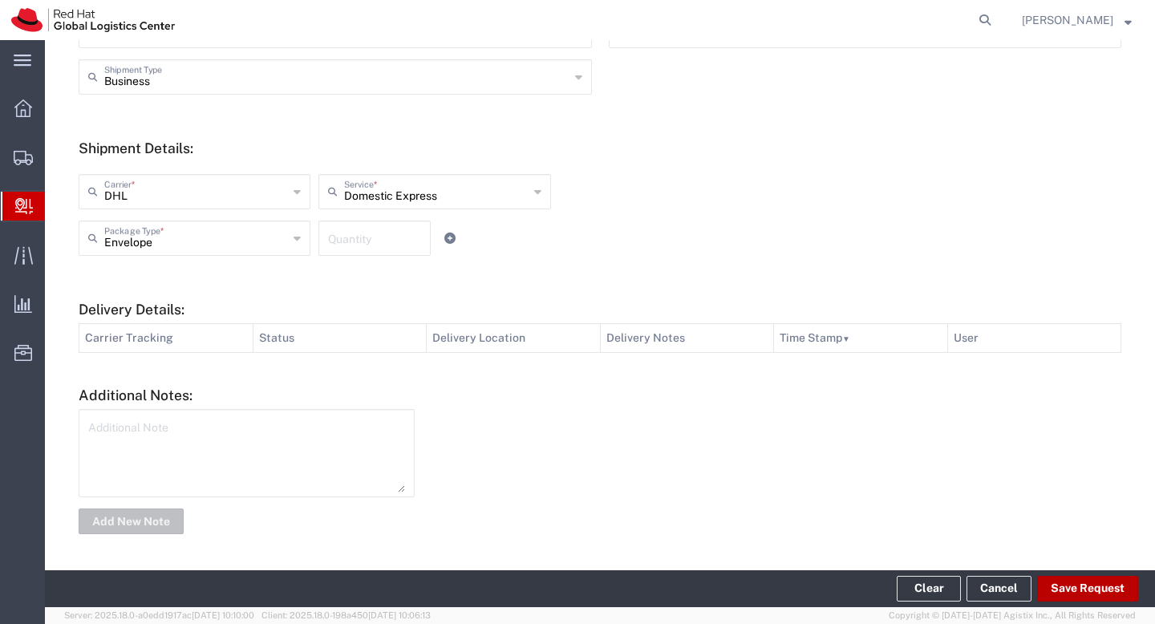
click at [1109, 592] on button "Save Request" at bounding box center [1087, 589] width 101 height 26
type input "[GEOGRAPHIC_DATA]"
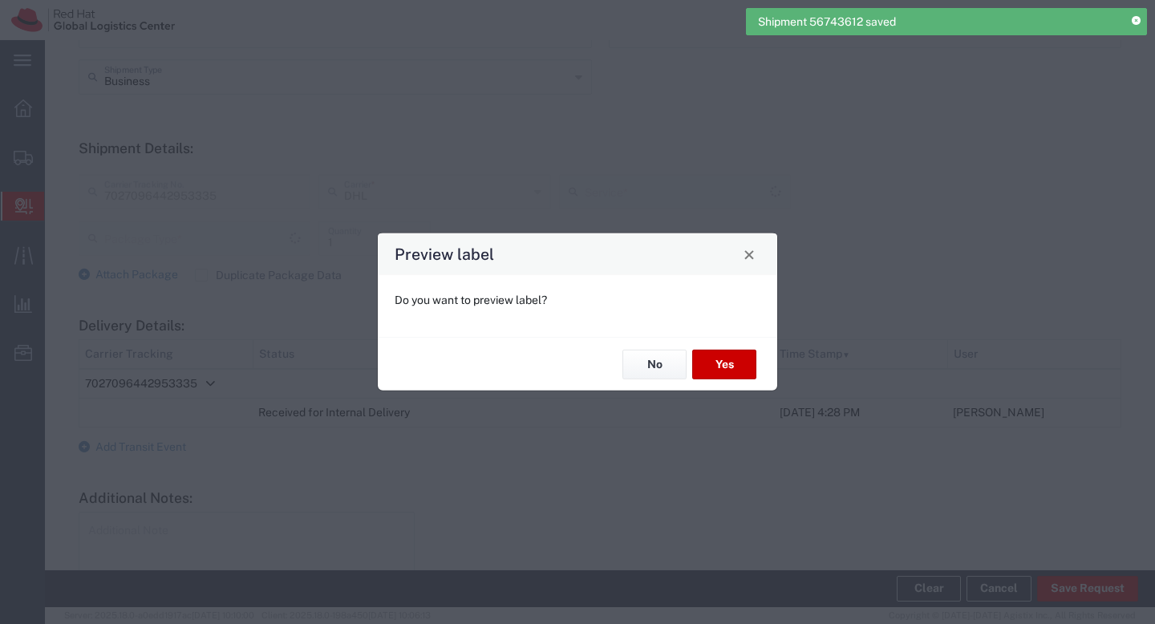
type input "Envelope"
type input "Domestic Express"
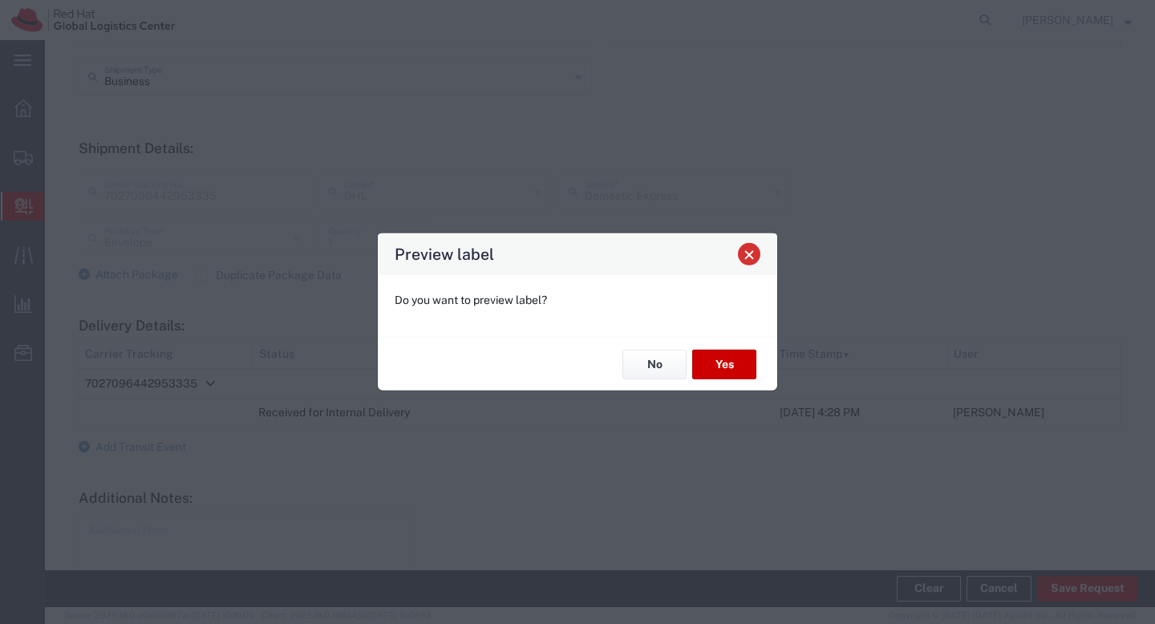
click at [749, 253] on span "Close" at bounding box center [748, 254] width 11 height 11
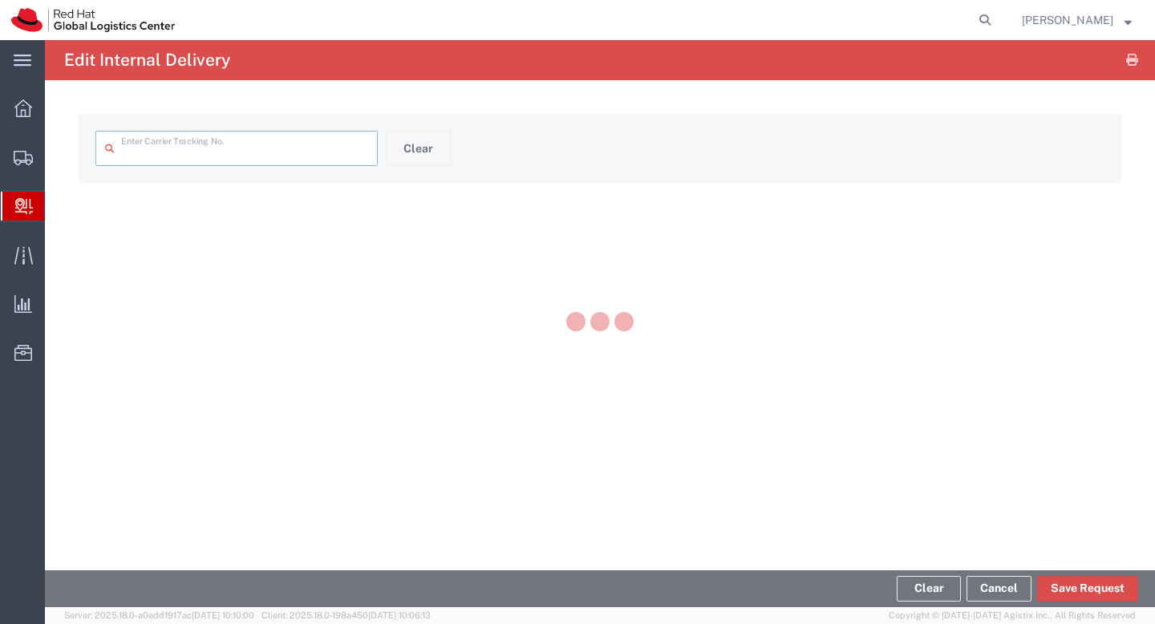
type input "7027096442953335"
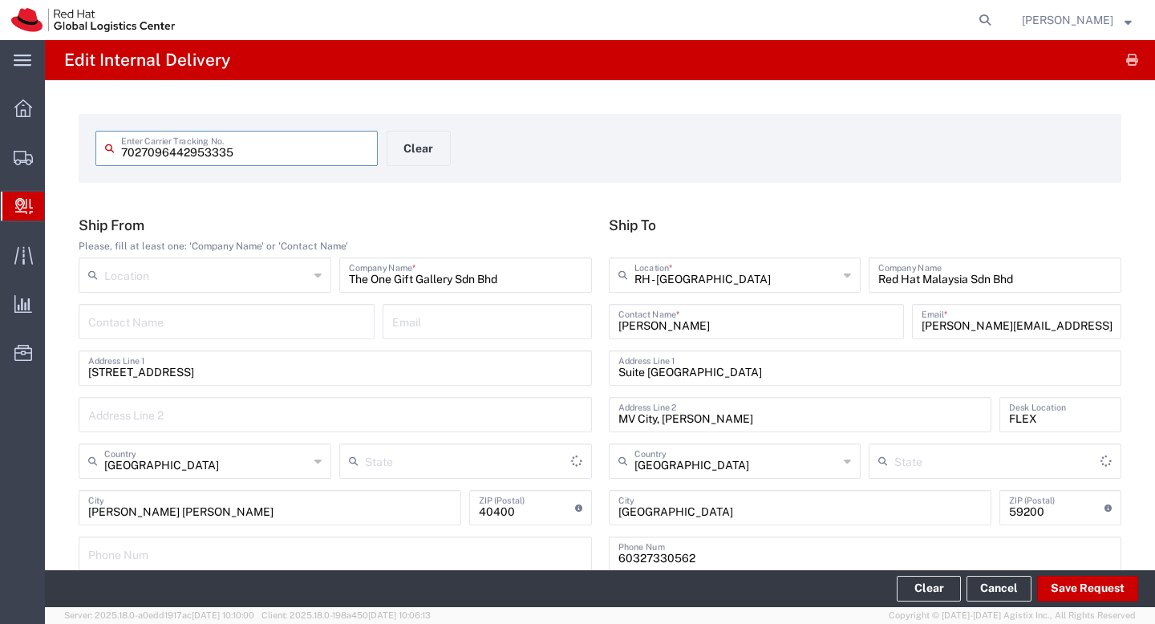
type input "Envelope"
type input "[GEOGRAPHIC_DATA]"
type input "Domestic Express"
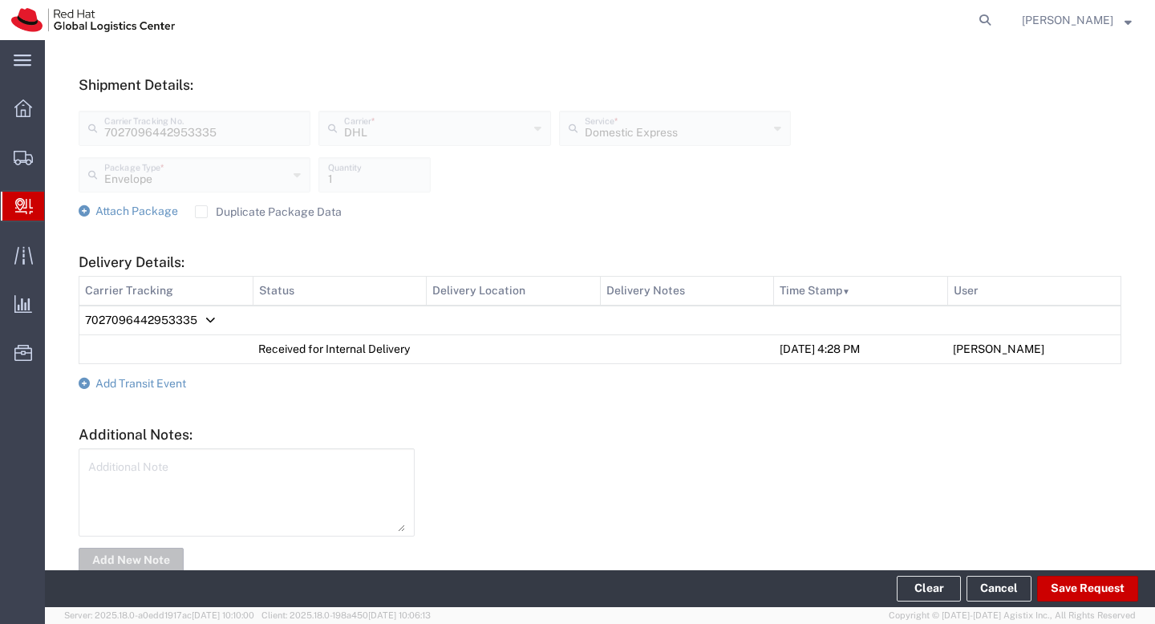
scroll to position [597, 0]
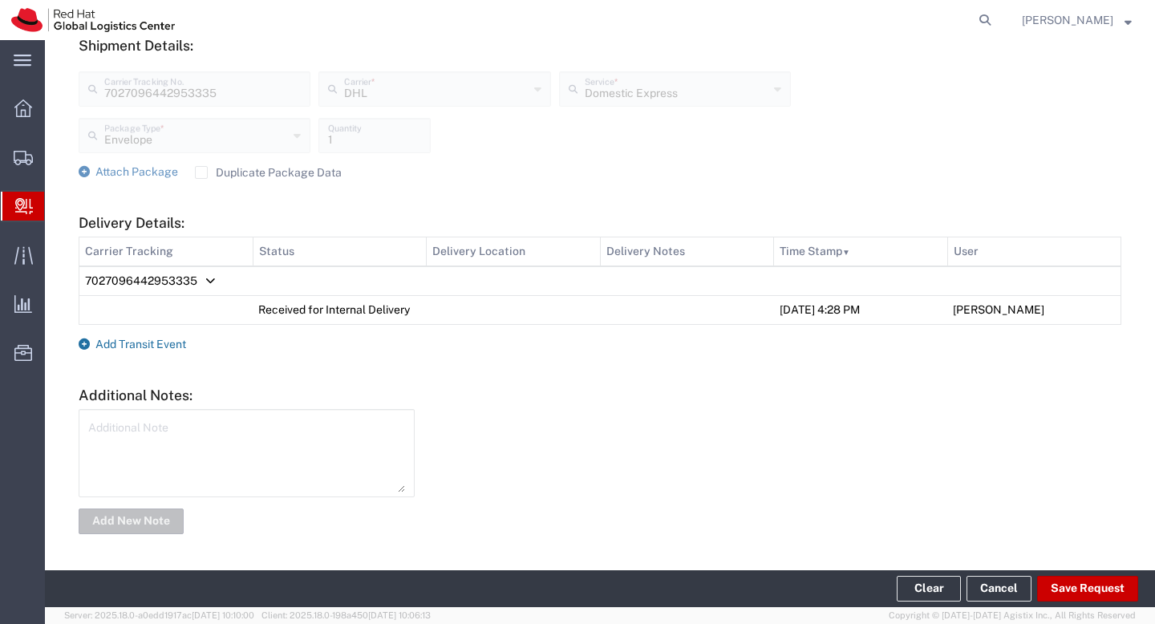
click at [184, 342] on span "Add Transit Event" at bounding box center [140, 344] width 91 height 13
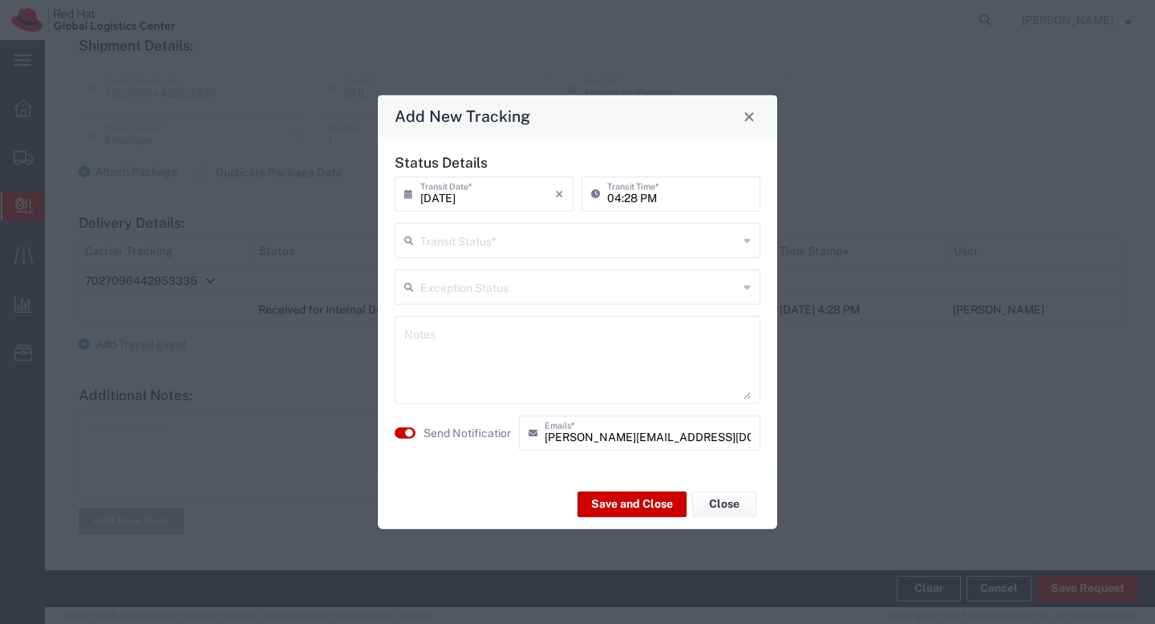
click at [472, 254] on div "Transit Status *" at bounding box center [578, 240] width 366 height 35
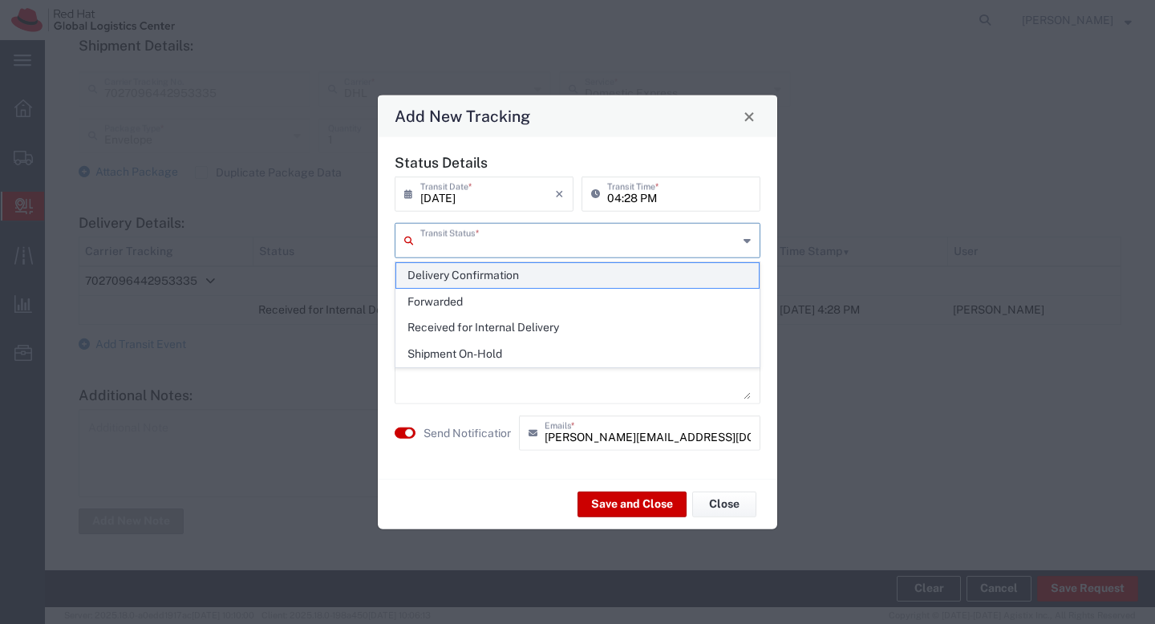
click at [472, 271] on span "Delivery Confirmation" at bounding box center [577, 275] width 363 height 25
type input "Delivery Confirmation"
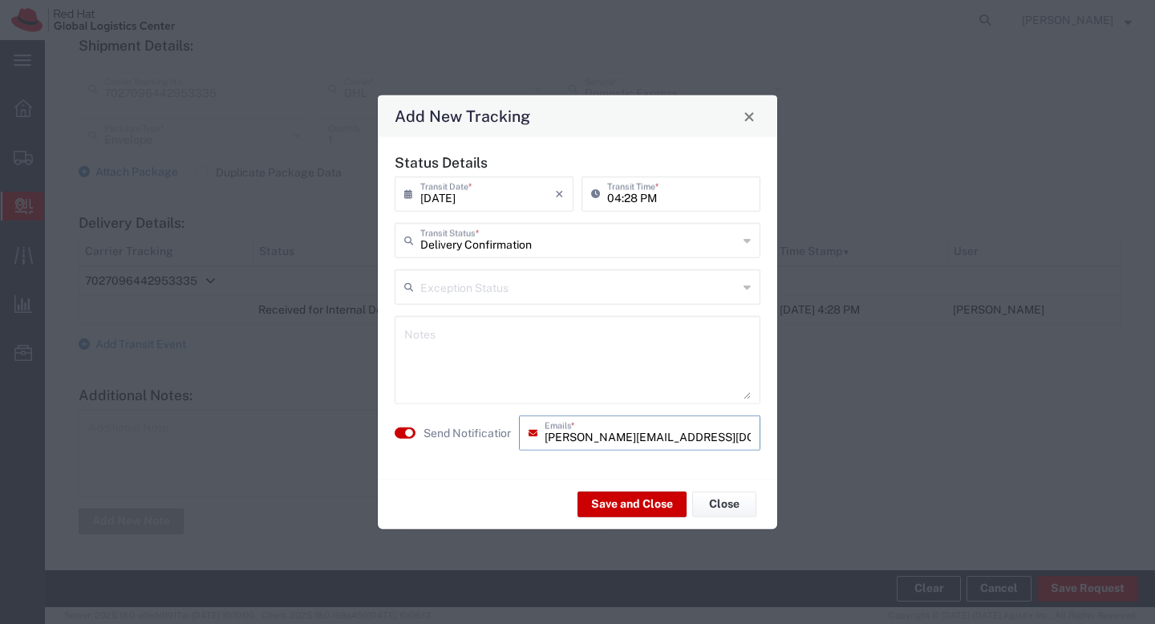
drag, startPoint x: 614, startPoint y: 439, endPoint x: 519, endPoint y: 432, distance: 95.7
click at [519, 432] on div "[PERSON_NAME][EMAIL_ADDRESS][DOMAIN_NAME] Emails *" at bounding box center [639, 432] width 241 height 35
type input "[EMAIL_ADDRESS][DOMAIN_NAME]"
click at [669, 505] on button "Save and Close" at bounding box center [631, 504] width 109 height 26
